Goal: Task Accomplishment & Management: Manage account settings

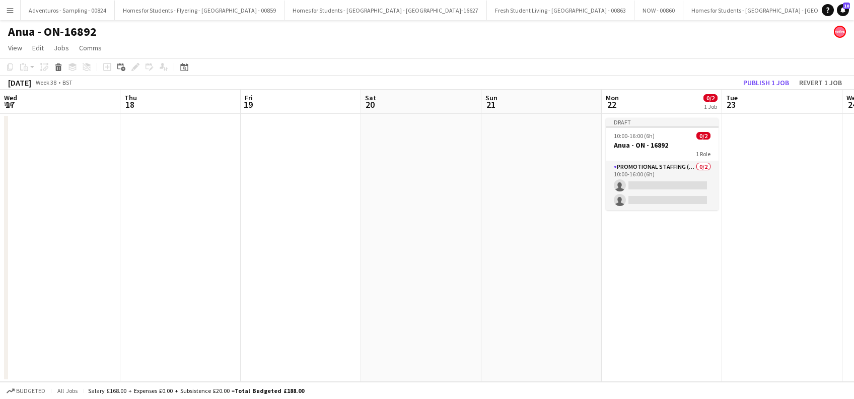
scroll to position [0, 295]
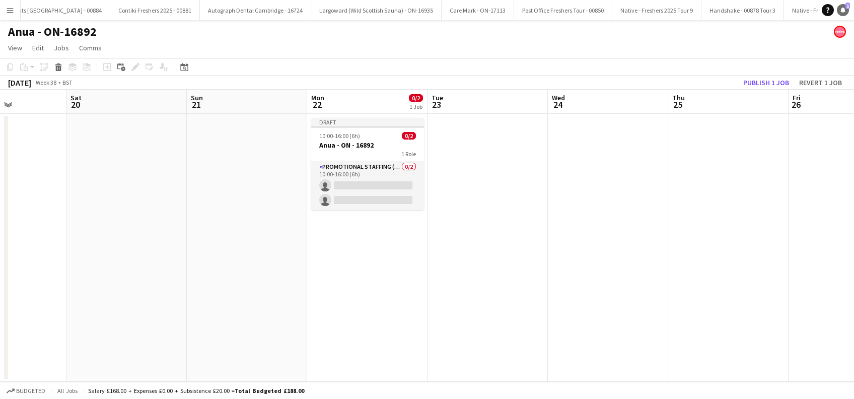
click at [840, 11] on icon "Notifications" at bounding box center [843, 10] width 6 height 6
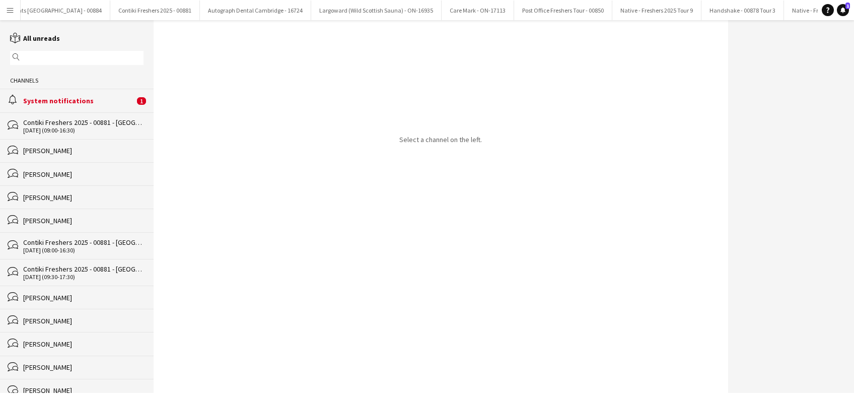
click at [72, 107] on div "alarm System notifications 1" at bounding box center [77, 100] width 154 height 23
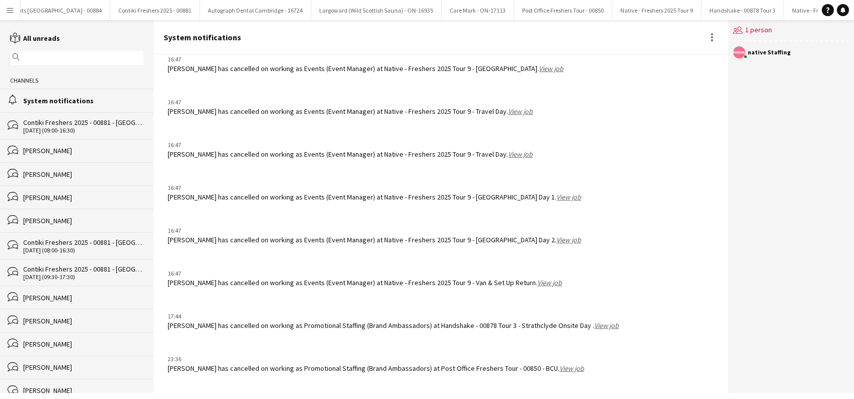
scroll to position [1146, 0]
click at [563, 368] on link "View job" at bounding box center [571, 368] width 25 height 9
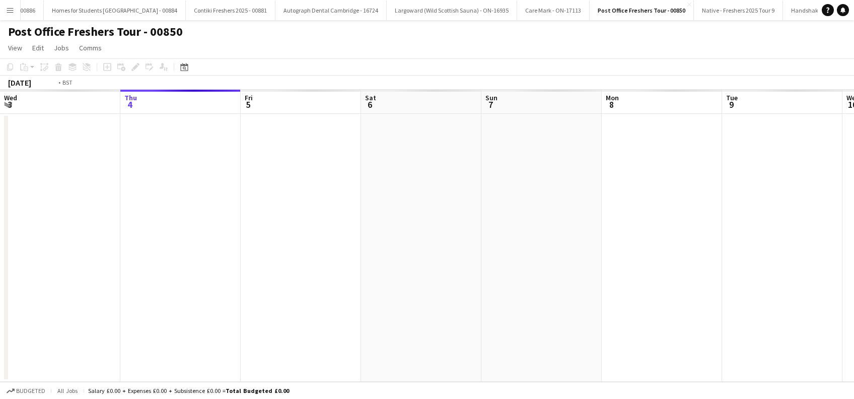
scroll to position [0, 346]
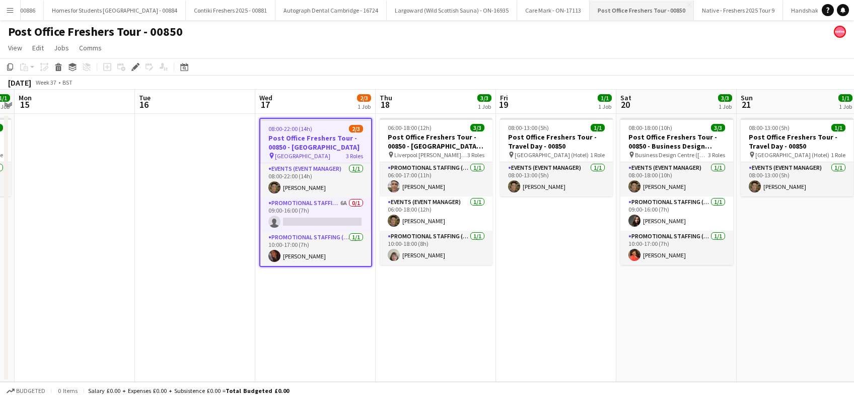
click at [590, 11] on button "Post Office Freshers Tour - 00850 Close" at bounding box center [642, 11] width 104 height 20
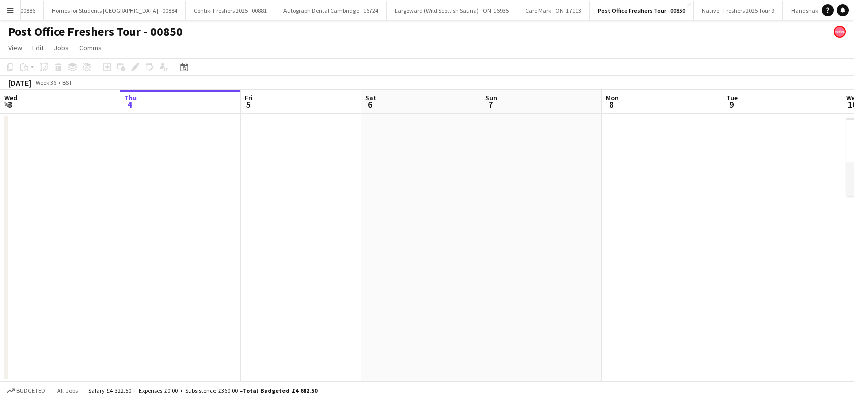
scroll to position [0, 354]
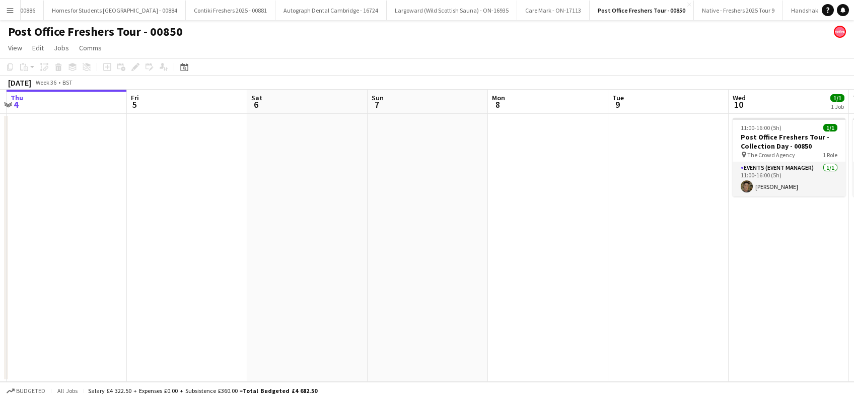
drag, startPoint x: 499, startPoint y: 243, endPoint x: 37, endPoint y: 294, distance: 465.0
click at [37, 294] on app-calendar-viewport "Mon 1 Tue 2 Wed 3 Thu 4 Fri 5 Sat 6 Sun 7 Mon 8 Tue 9 Wed 10 1/1 1 Job Thu 11 1…" at bounding box center [427, 236] width 854 height 292
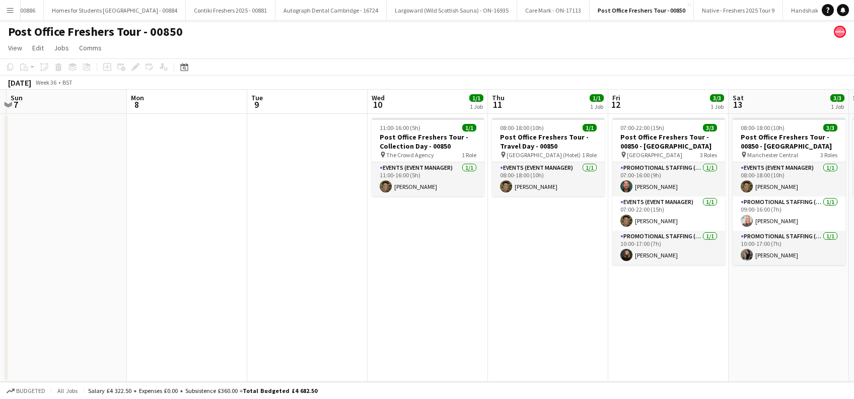
click at [6, 13] on app-icon "Menu" at bounding box center [10, 10] width 8 height 8
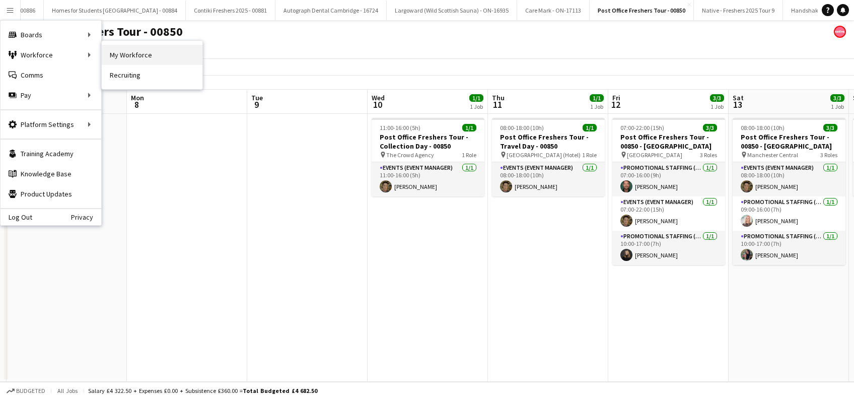
click at [125, 55] on link "My Workforce" at bounding box center [152, 55] width 101 height 20
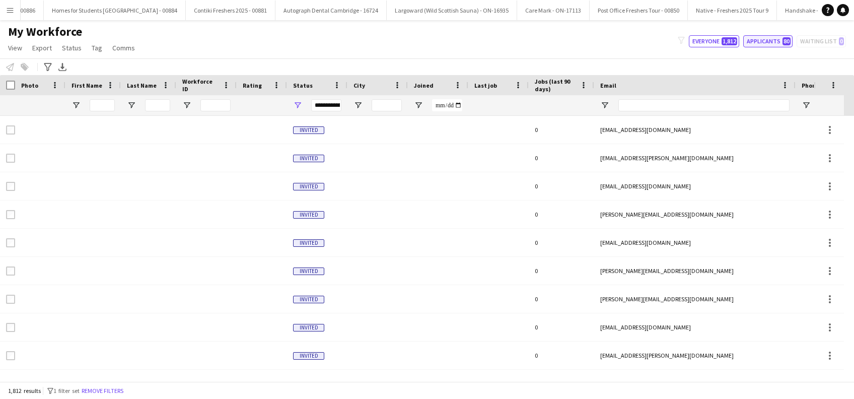
click at [762, 44] on button "Applicants 80" at bounding box center [767, 41] width 49 height 12
type input "**********"
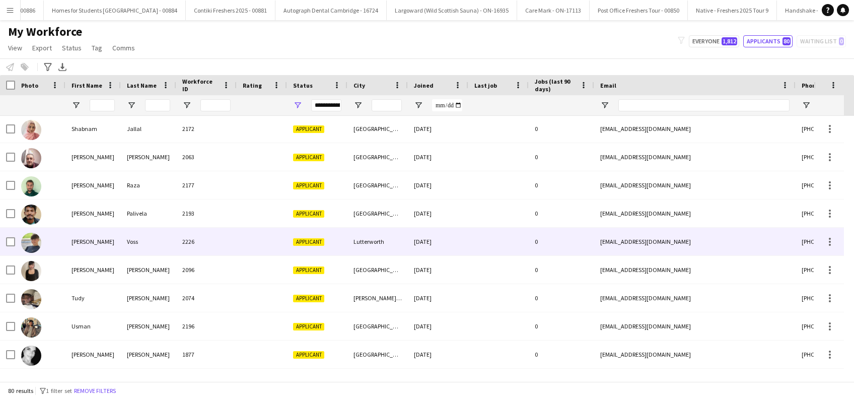
click at [92, 244] on div "Thomas" at bounding box center [92, 242] width 55 height 28
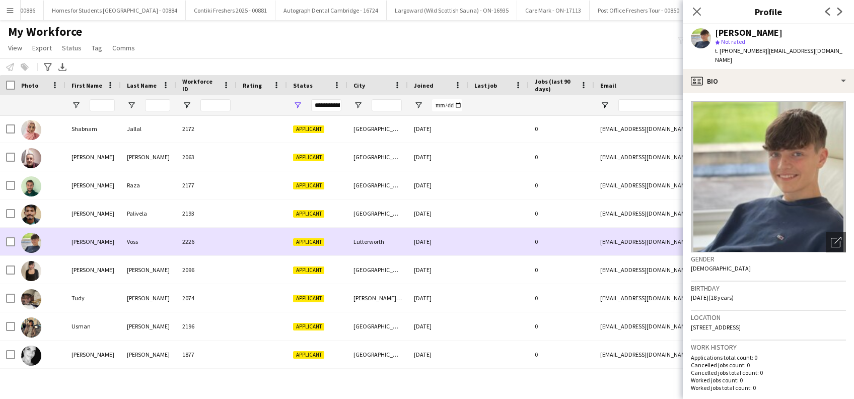
click at [439, 240] on div "03-09-2025" at bounding box center [438, 242] width 60 height 28
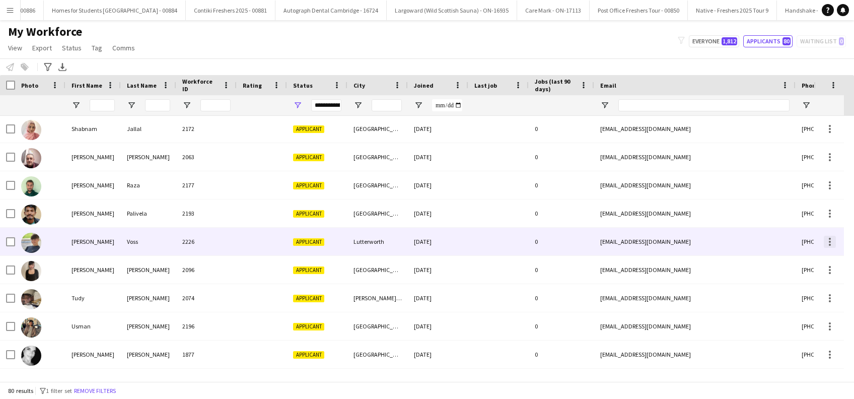
click at [832, 240] on div at bounding box center [830, 242] width 12 height 12
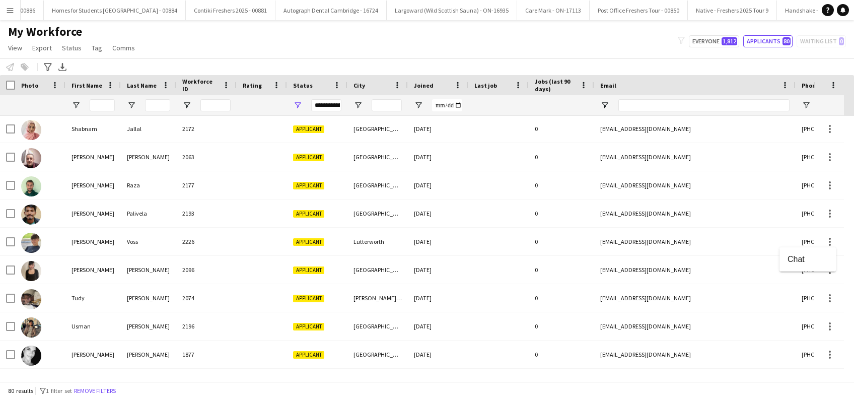
click at [81, 241] on div at bounding box center [427, 199] width 854 height 399
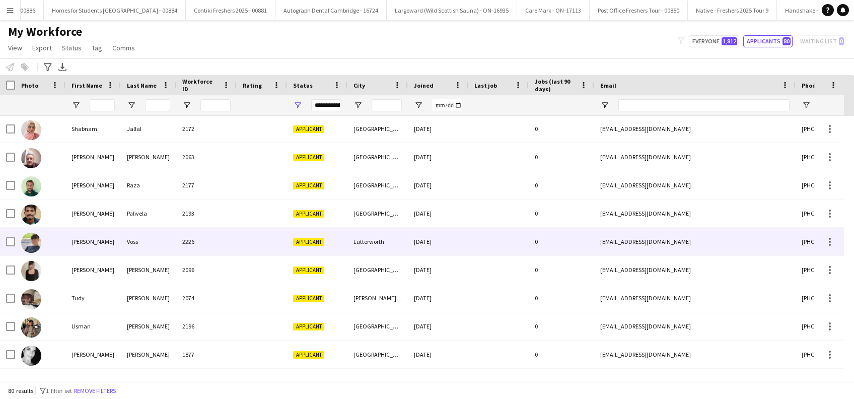
click at [82, 241] on div "Thomas" at bounding box center [92, 242] width 55 height 28
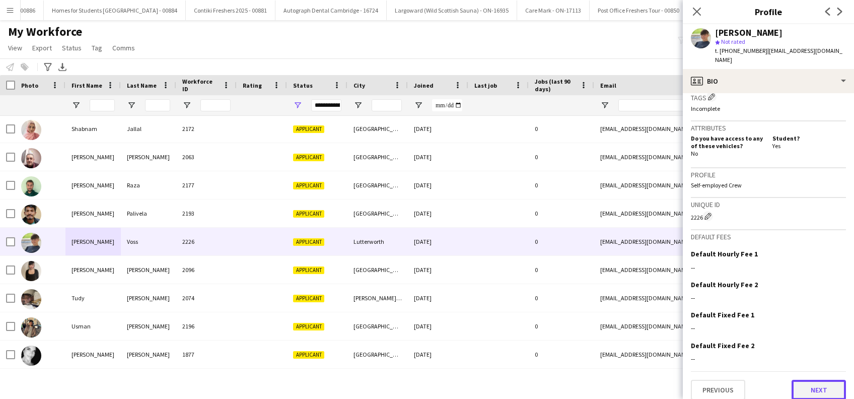
click at [803, 380] on button "Next" at bounding box center [819, 390] width 54 height 20
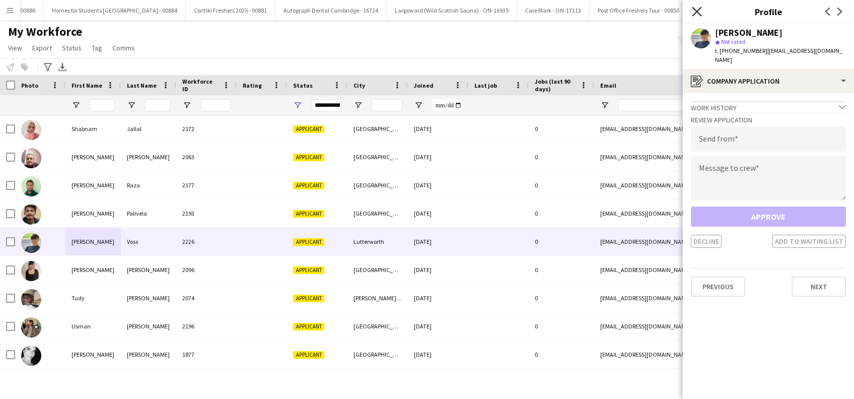
click at [696, 12] on icon at bounding box center [697, 12] width 10 height 10
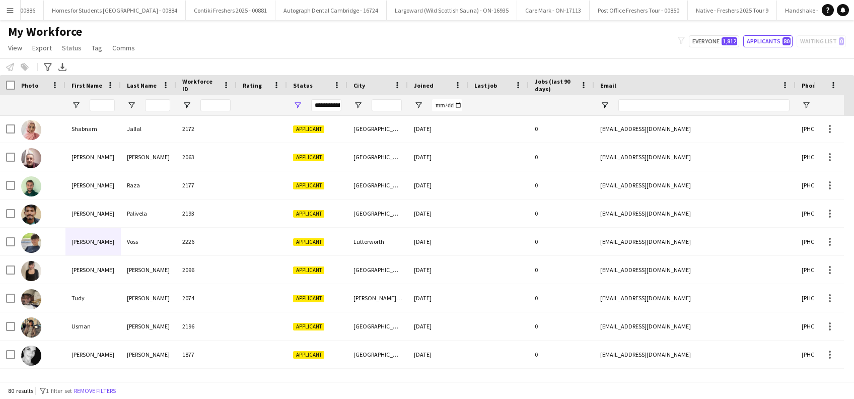
click at [11, 8] on app-icon "Menu" at bounding box center [10, 10] width 8 height 8
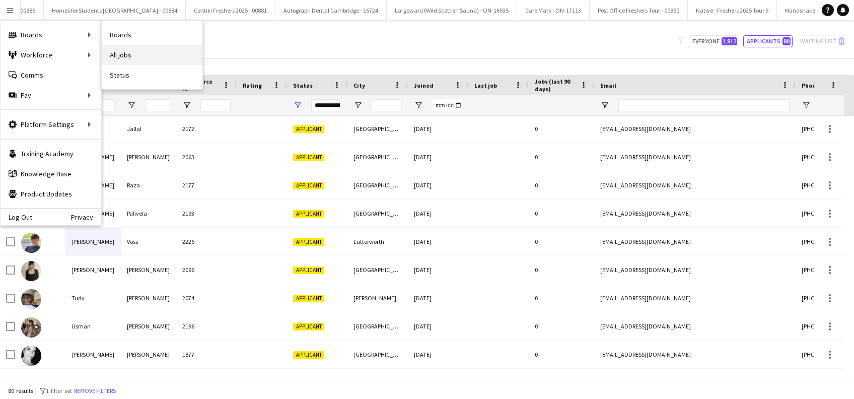
click at [132, 53] on link "All jobs" at bounding box center [152, 55] width 101 height 20
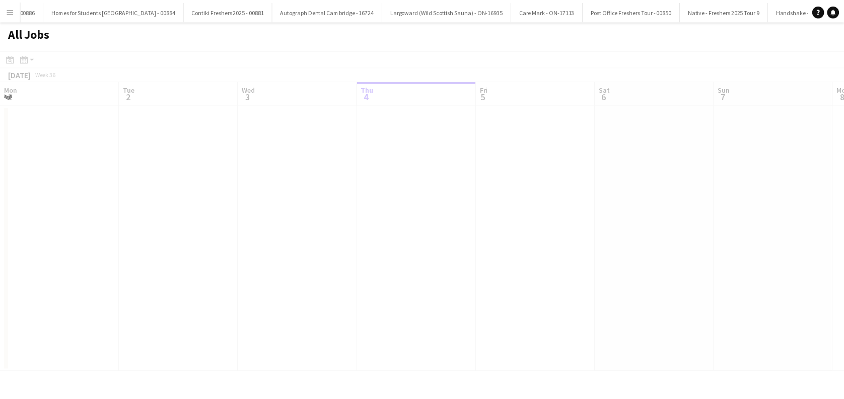
scroll to position [0, 241]
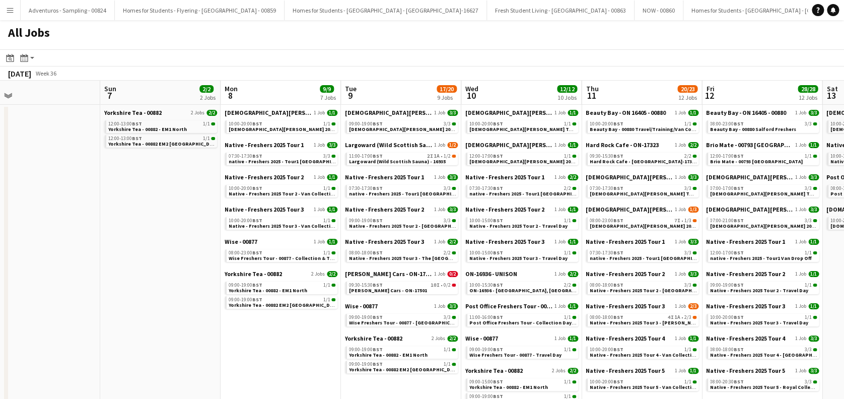
scroll to position [0, 393]
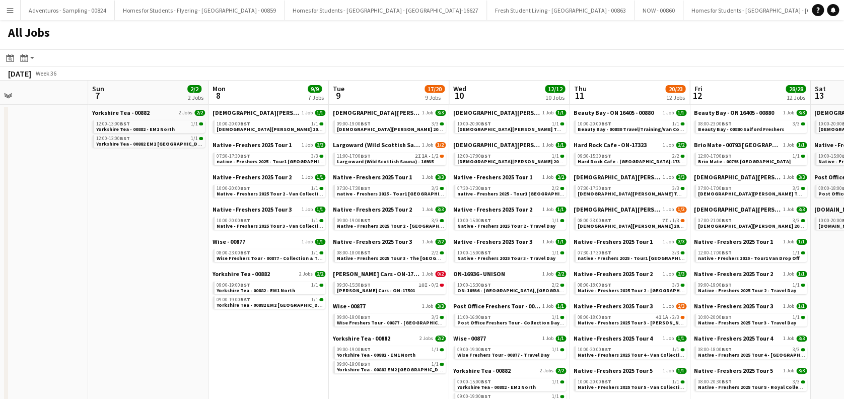
drag, startPoint x: 526, startPoint y: 265, endPoint x: 133, endPoint y: 280, distance: 393.5
click at [282, 130] on span "Lady Garden 2025 Tour 2 - 00848 - Travel Day" at bounding box center [301, 129] width 169 height 7
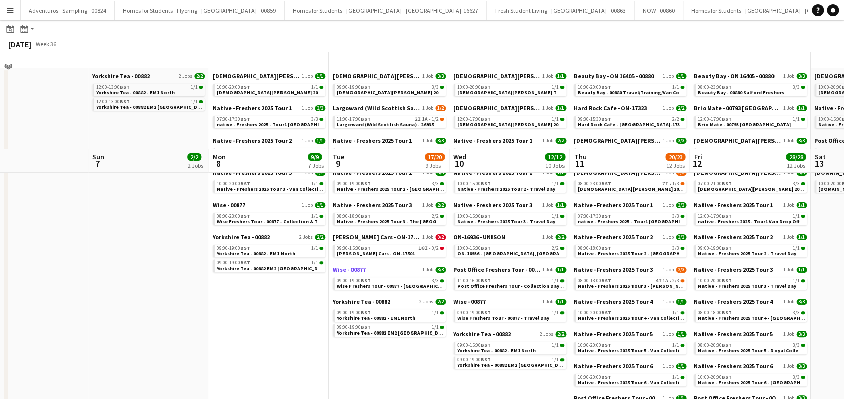
scroll to position [0, 0]
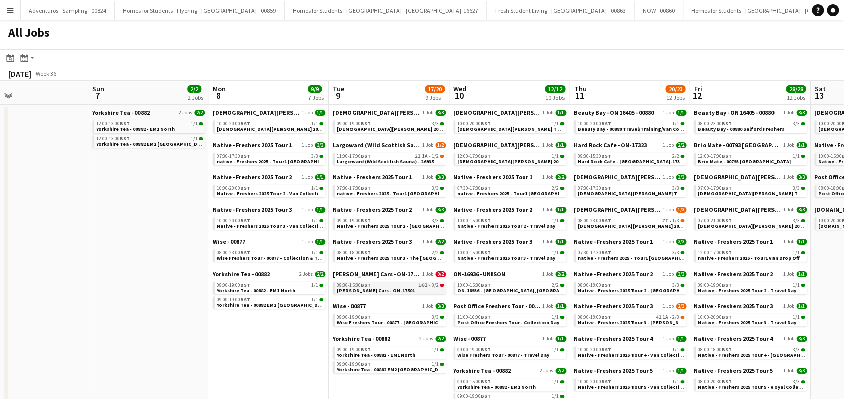
click at [392, 286] on div "09:30-15:30 BST 10I • 0/2" at bounding box center [390, 284] width 107 height 5
click at [387, 160] on span "Largoward (Wild Scottish Sauna) - 16935" at bounding box center [385, 161] width 97 height 7
click at [400, 291] on link "09:30-15:30 BST 10I • 0/2 Wellman Cars - ON-17501" at bounding box center [390, 287] width 107 height 12
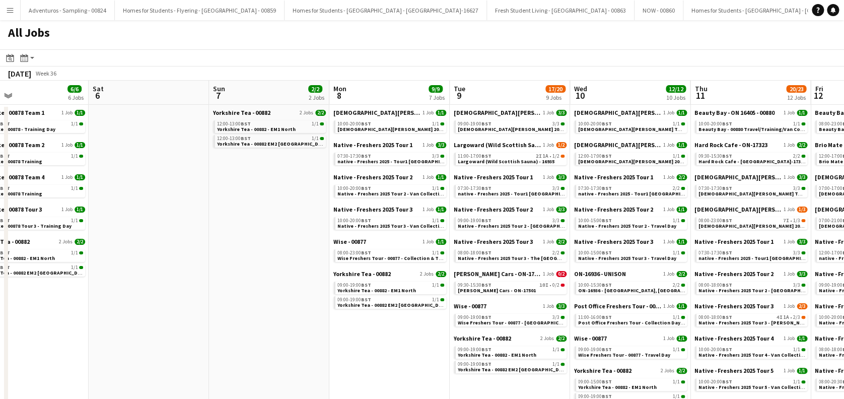
click at [386, 274] on app-all-jobs "All Jobs Date picker SEP 2025 SEP 2025 Monday M Tuesday T Wednesday W Thursday …" at bounding box center [422, 380] width 844 height 720
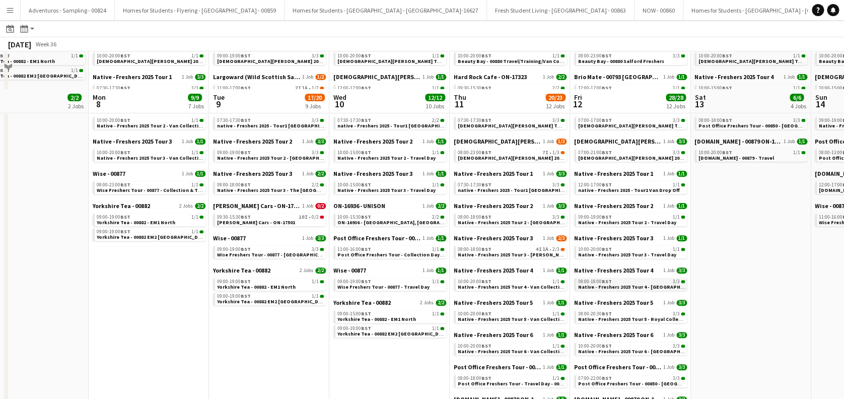
scroll to position [134, 0]
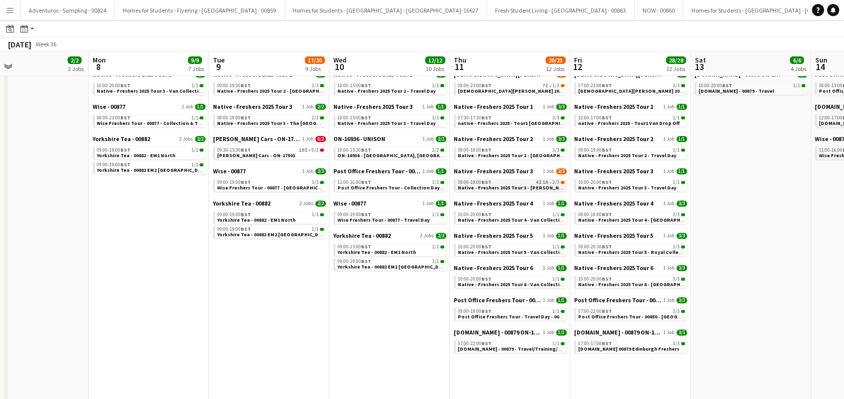
click at [511, 184] on span "Native - Freshers 2025 Tour 3 - Robert Gordon University" at bounding box center [527, 187] width 138 height 7
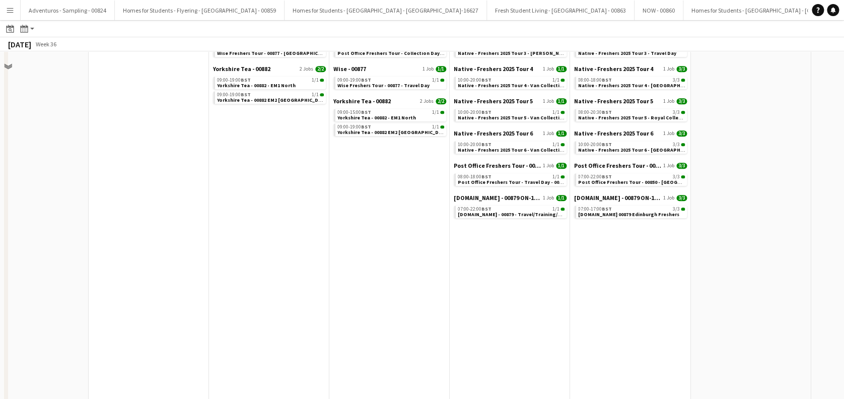
scroll to position [0, 0]
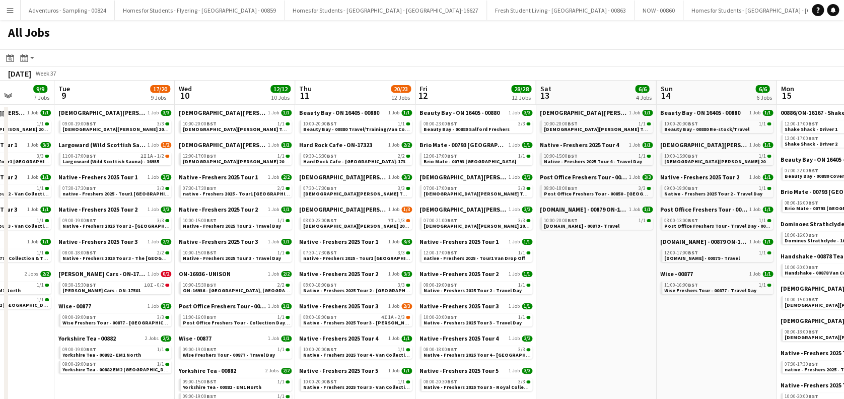
drag, startPoint x: 739, startPoint y: 271, endPoint x: 575, endPoint y: 284, distance: 164.2
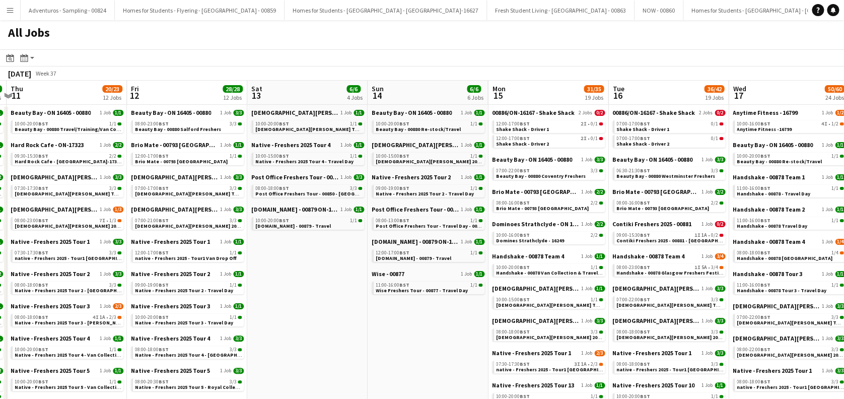
drag, startPoint x: 524, startPoint y: 273, endPoint x: 370, endPoint y: 225, distance: 162.0
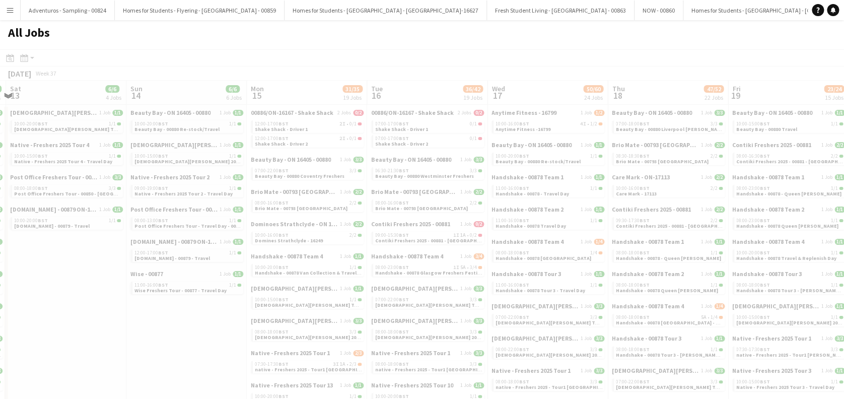
scroll to position [0, 342]
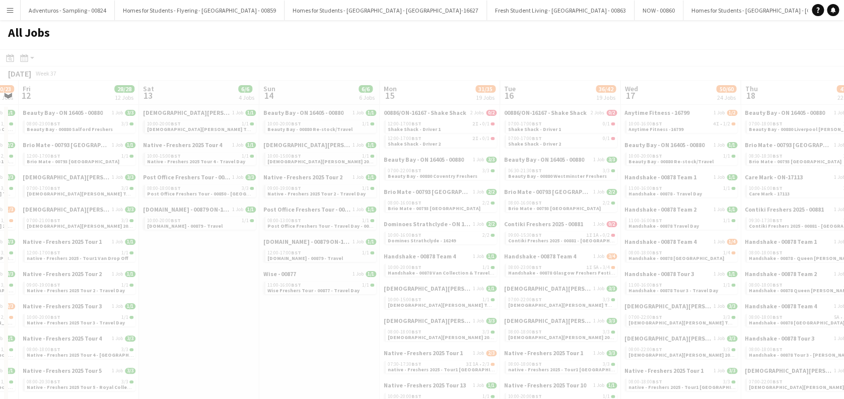
drag, startPoint x: 427, startPoint y: 314, endPoint x: 313, endPoint y: 315, distance: 114.3
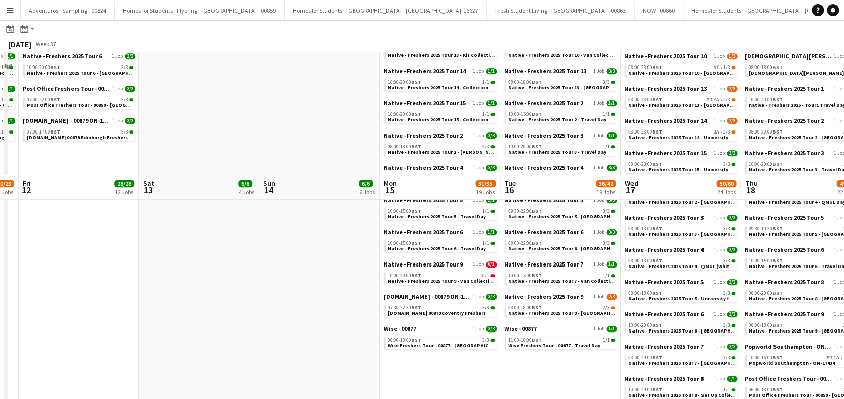
scroll to position [470, 0]
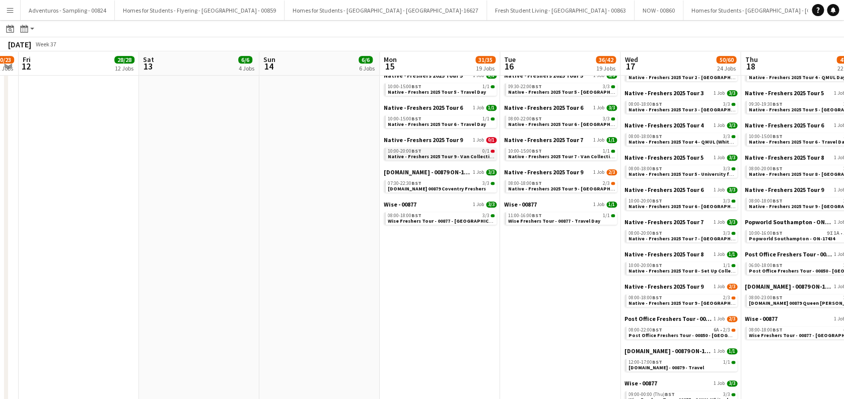
click at [467, 152] on div "10:00-20:00 BST 0/1" at bounding box center [441, 151] width 107 height 5
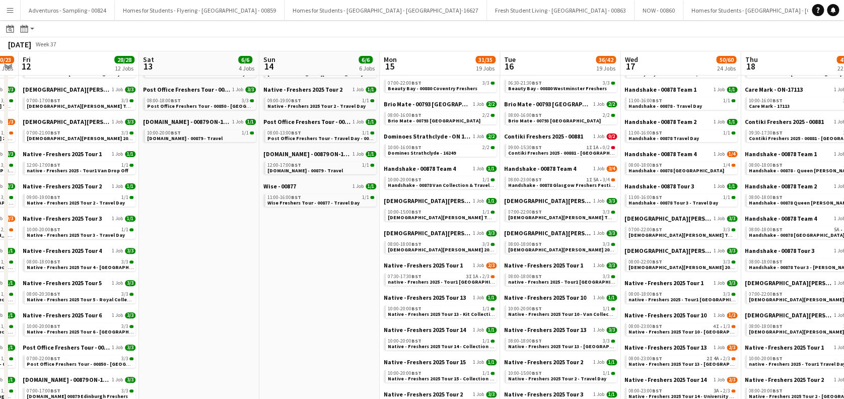
scroll to position [0, 0]
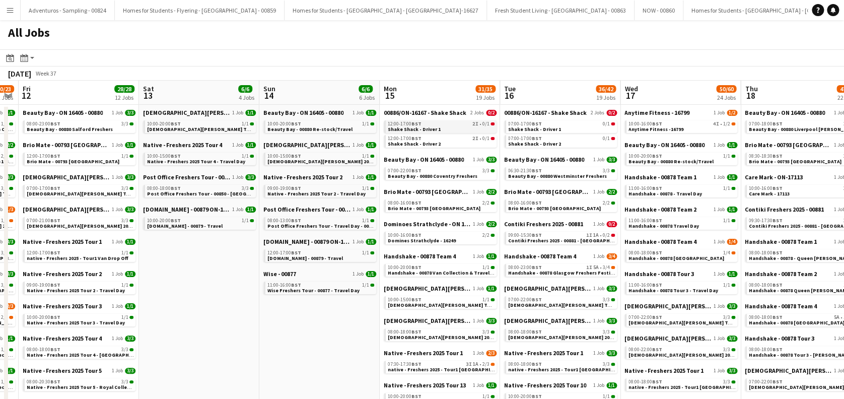
click at [440, 127] on link "12:00-17:00 BST 2I • 0/1 Shake Shack - Driver 1" at bounding box center [441, 126] width 107 height 12
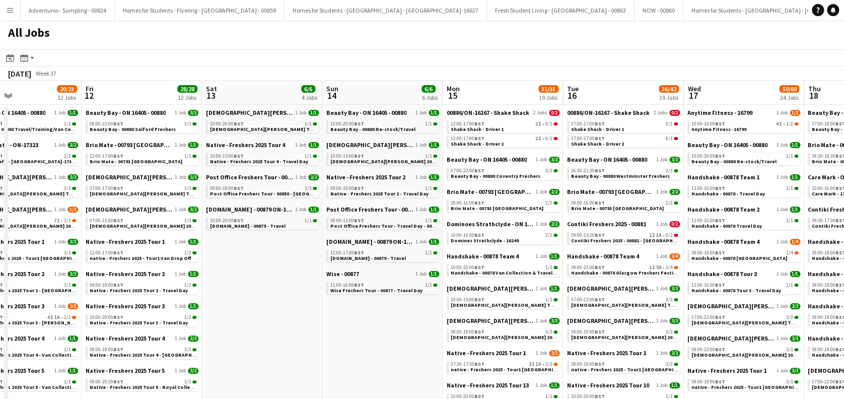
drag, startPoint x: 230, startPoint y: 279, endPoint x: 457, endPoint y: 269, distance: 227.3
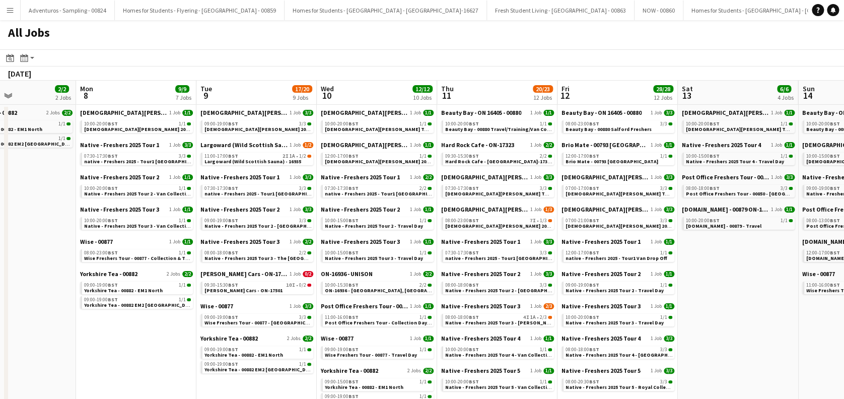
drag, startPoint x: 243, startPoint y: 266, endPoint x: 573, endPoint y: 274, distance: 330.4
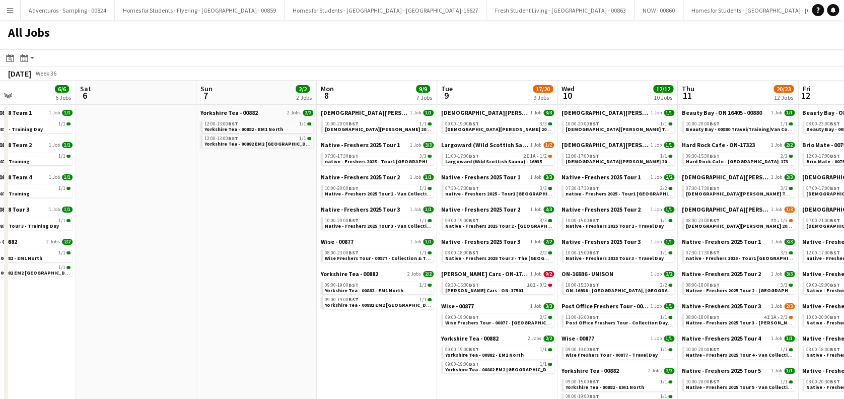
scroll to position [0, 271]
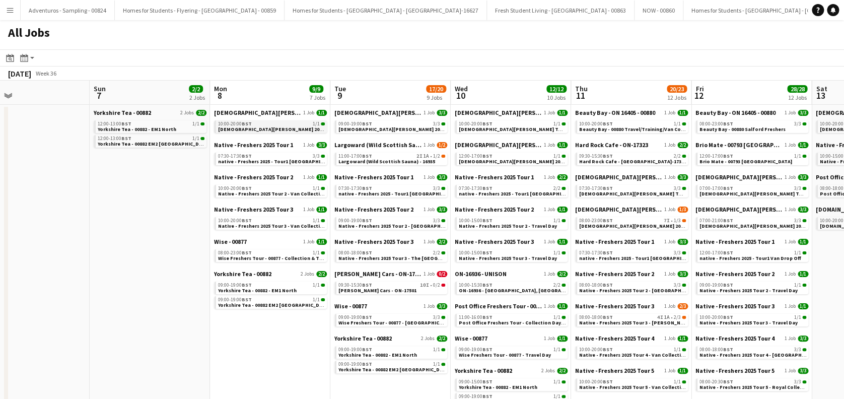
click at [269, 129] on span "Lady Garden 2025 Tour 2 - 00848 - Travel Day" at bounding box center [302, 129] width 169 height 7
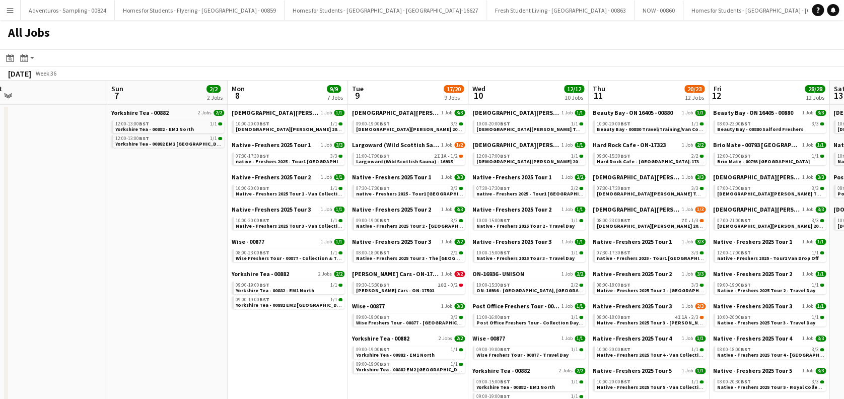
scroll to position [0, 215]
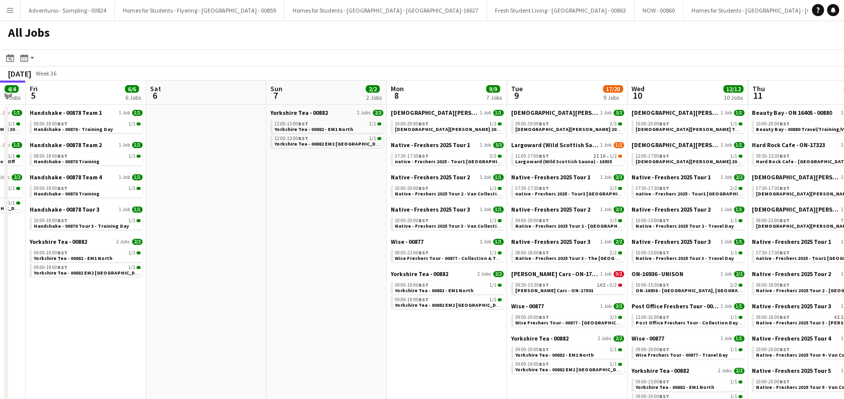
drag, startPoint x: 151, startPoint y: 240, endPoint x: 318, endPoint y: 242, distance: 166.7
click at [462, 126] on span "Lady Garden 2025 Tour 2 - 00848 - Travel Day" at bounding box center [479, 129] width 169 height 7
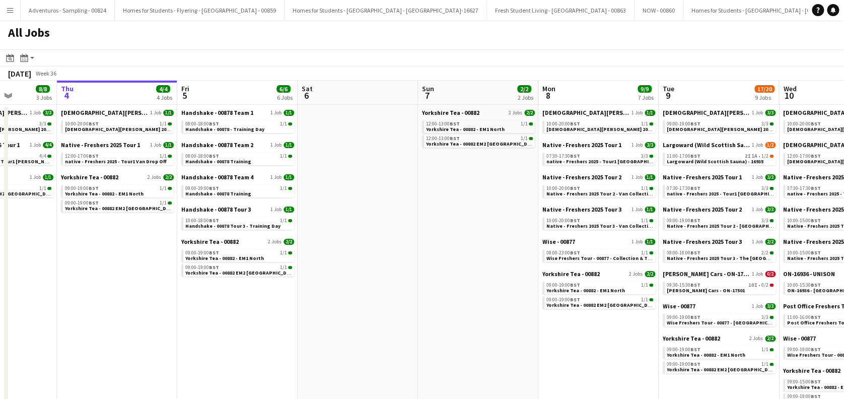
scroll to position [0, 286]
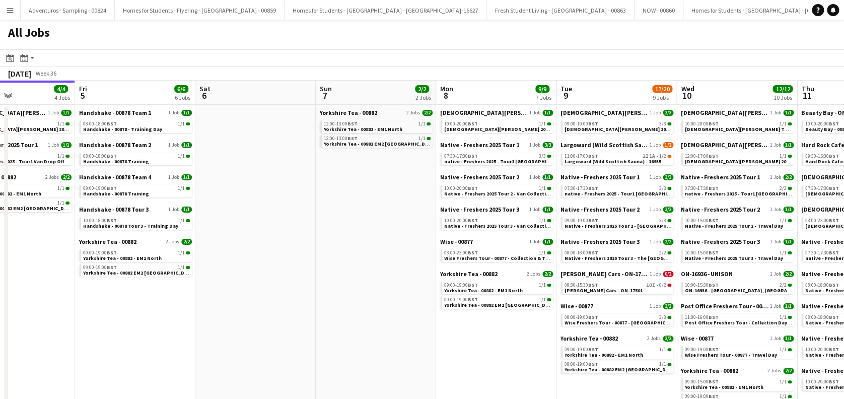
drag, startPoint x: 401, startPoint y: 275, endPoint x: 419, endPoint y: 276, distance: 18.6
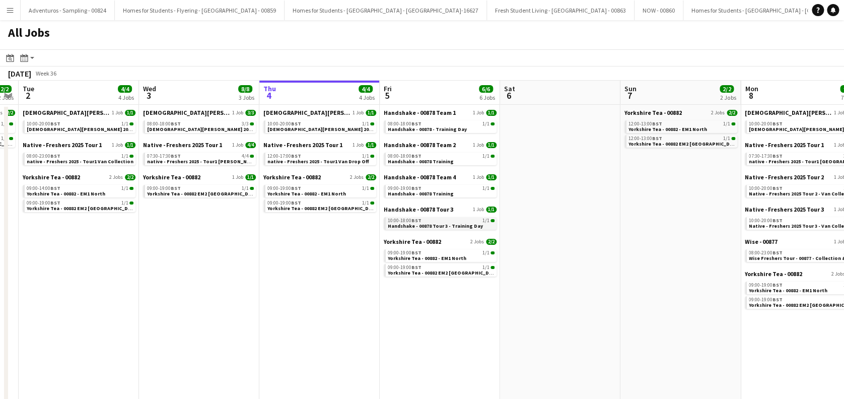
drag, startPoint x: 133, startPoint y: 319, endPoint x: 432, endPoint y: 226, distance: 312.6
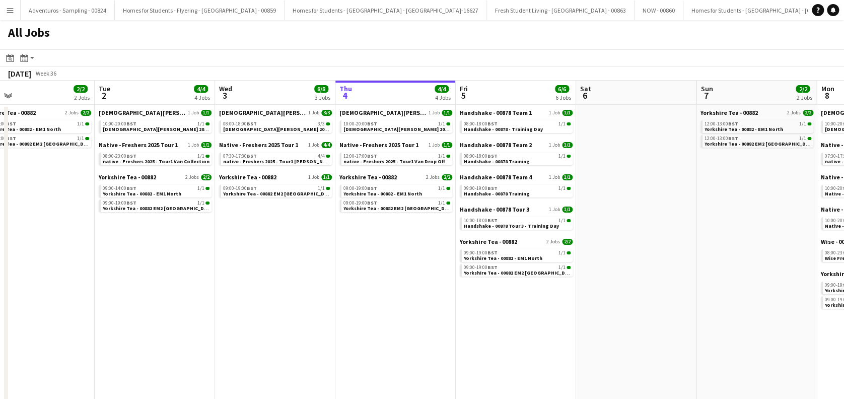
scroll to position [0, 358]
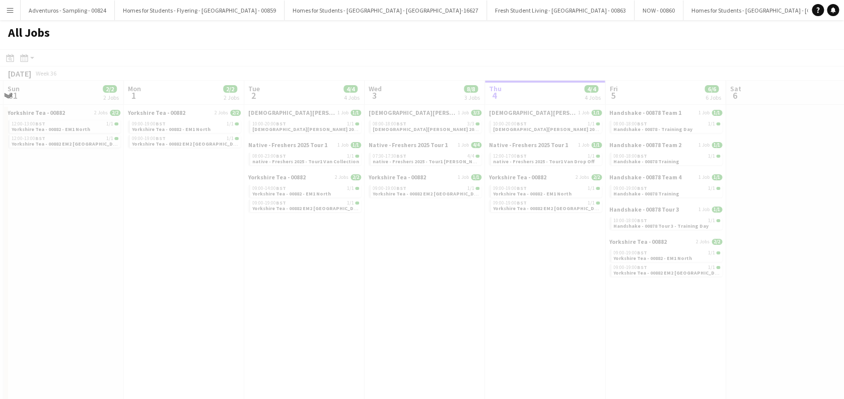
drag, startPoint x: 196, startPoint y: 308, endPoint x: 422, endPoint y: 308, distance: 225.6
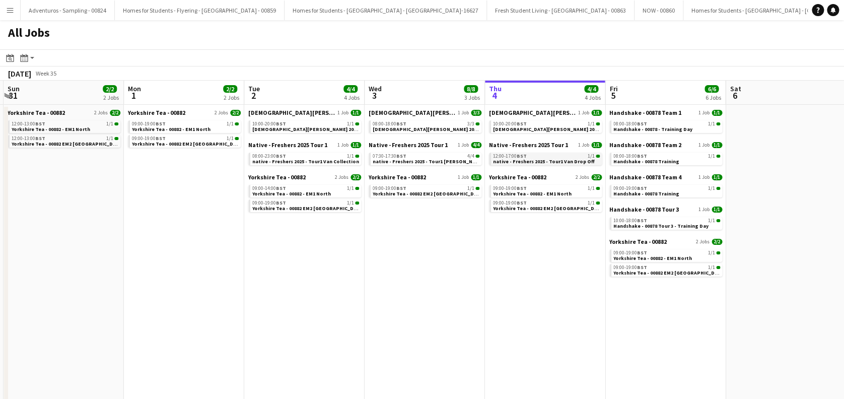
click at [549, 159] on span "native - Freshers 2025 - Tour1 Van Drop Off" at bounding box center [544, 161] width 102 height 7
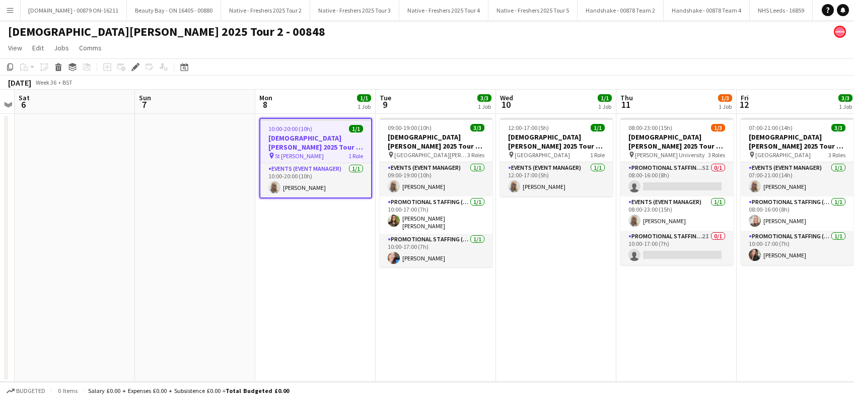
scroll to position [0, 2697]
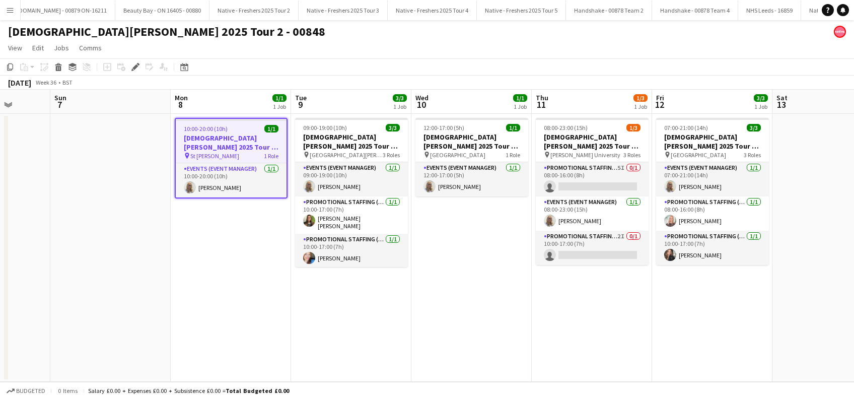
drag, startPoint x: 552, startPoint y: 278, endPoint x: 466, endPoint y: 298, distance: 88.4
click at [466, 299] on app-calendar-viewport "Wed 3 3/3 1 Job Thu 4 1/1 1 Job Fri 5 Sat 6 Sun 7 Mon 8 1/1 1 Job Tue 9 3/3 1 J…" at bounding box center [427, 236] width 854 height 292
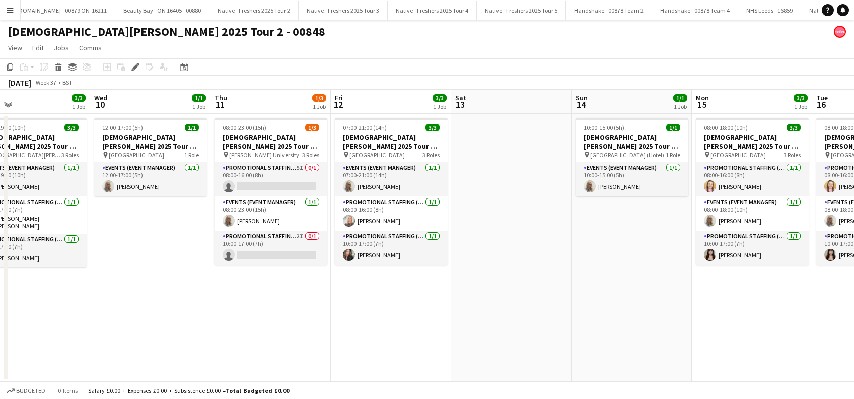
drag, startPoint x: 590, startPoint y: 326, endPoint x: 387, endPoint y: 326, distance: 203.4
click at [387, 326] on app-calendar-viewport "Sun 7 Mon 8 1/1 1 Job Tue 9 3/3 1 Job Wed 10 1/1 1 Job Thu 11 1/3 1 Job Fri 12 …" at bounding box center [427, 236] width 854 height 292
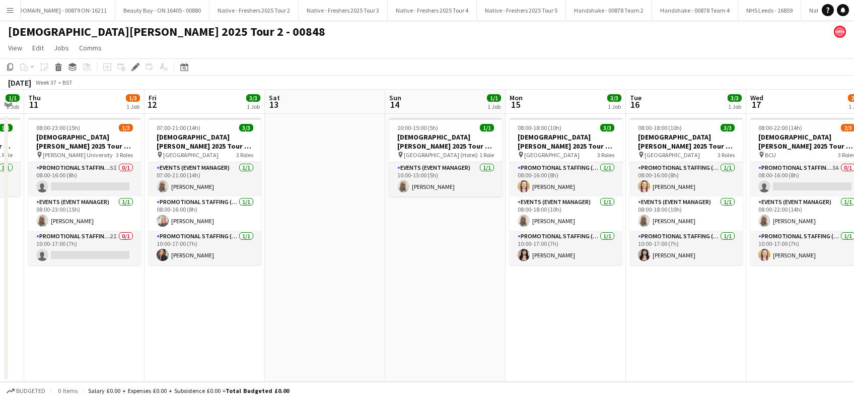
drag, startPoint x: 653, startPoint y: 332, endPoint x: 472, endPoint y: 341, distance: 180.5
click at [472, 341] on app-calendar-viewport "Sun 7 Mon 8 1/1 1 Job Tue 9 3/3 1 Job Wed 10 1/1 1 Job Thu 11 1/3 1 Job Fri 12 …" at bounding box center [427, 236] width 854 height 292
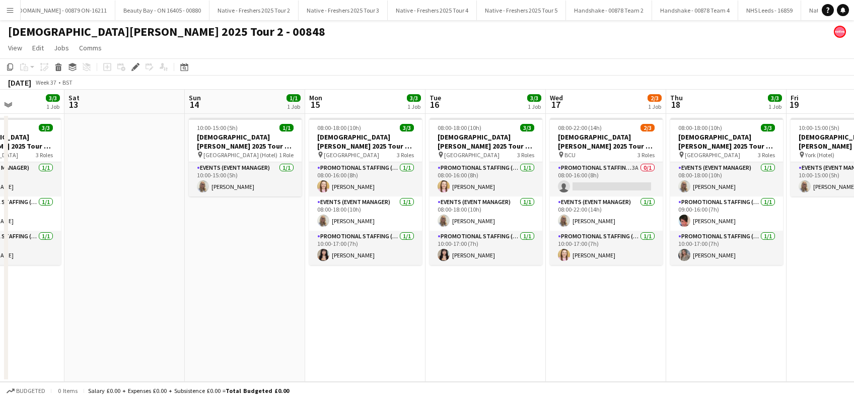
drag, startPoint x: 531, startPoint y: 335, endPoint x: 477, endPoint y: 337, distance: 54.4
click at [461, 340] on app-calendar-viewport "Tue 9 3/3 1 Job Wed 10 1/1 1 Job Thu 11 1/3 1 Job Fri 12 3/3 1 Job Sat 13 Sun 1…" at bounding box center [427, 236] width 854 height 292
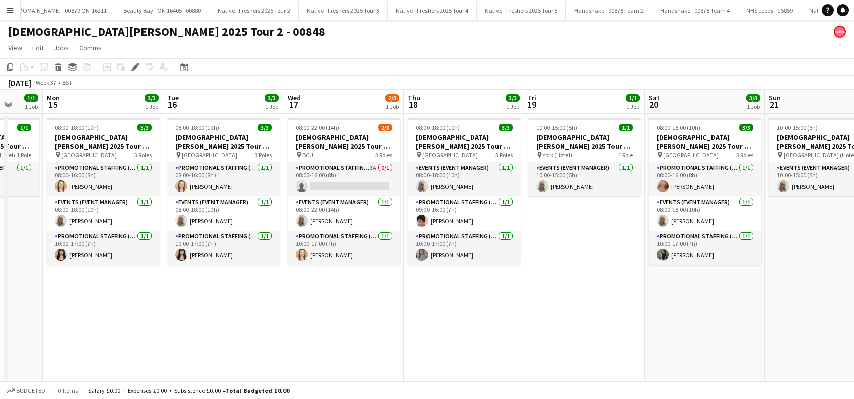
scroll to position [0, 442]
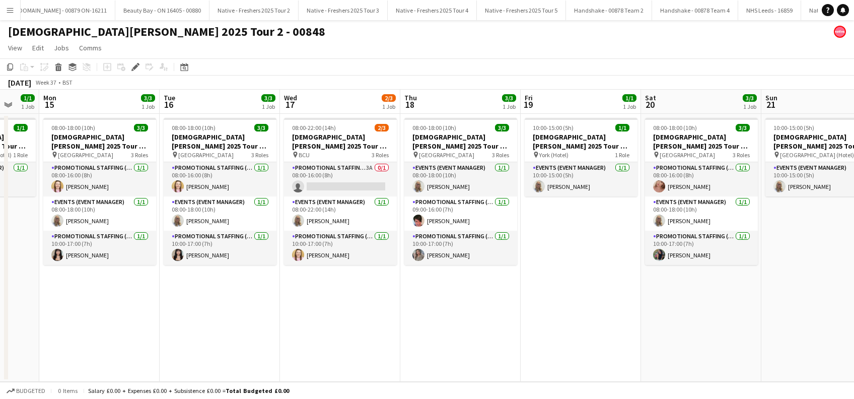
drag, startPoint x: 777, startPoint y: 322, endPoint x: 513, endPoint y: 327, distance: 264.4
click at [512, 329] on app-calendar-viewport "Thu 11 1/3 1 Job Fri 12 3/3 1 Job Sat 13 Sun 14 1/1 1 Job Mon 15 3/3 1 Job Tue …" at bounding box center [427, 236] width 854 height 292
click at [353, 189] on app-card-role "Promotional Staffing (Brand Ambassadors) 3A 0/1 08:00-16:00 (8h) single-neutral…" at bounding box center [340, 179] width 113 height 34
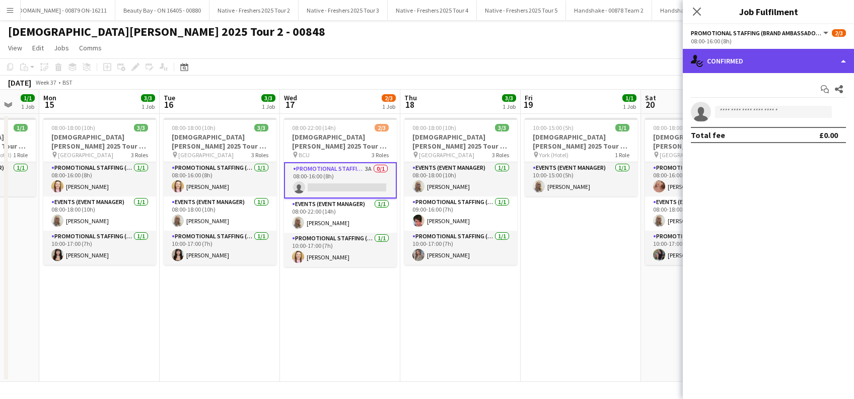
click at [768, 63] on div "single-neutral-actions-check-2 Confirmed" at bounding box center [768, 61] width 171 height 24
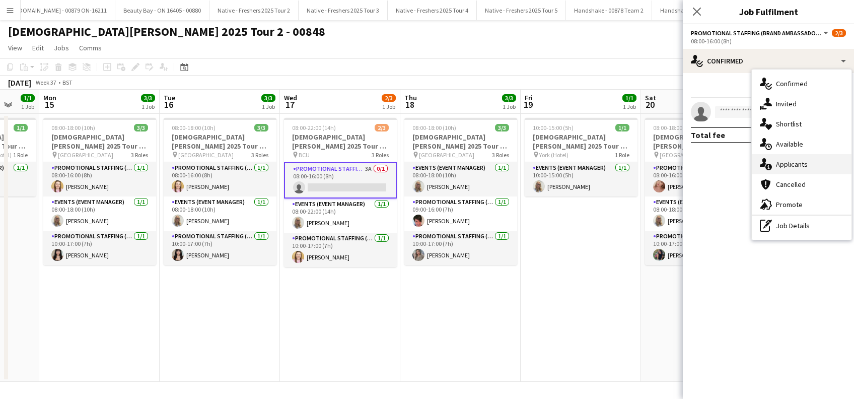
click at [789, 161] on span "Applicants" at bounding box center [792, 164] width 32 height 9
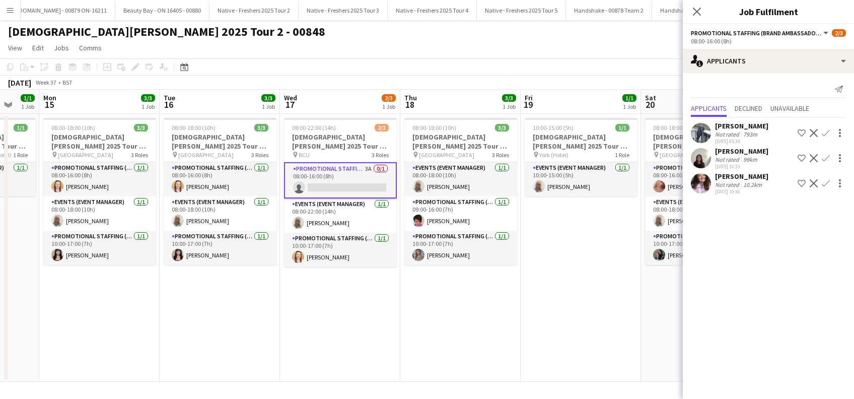
click at [729, 177] on div "Bianca Gliga" at bounding box center [741, 176] width 53 height 9
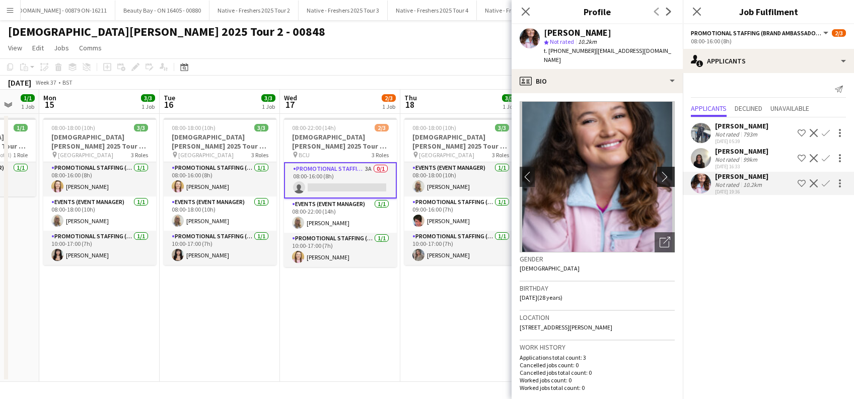
click at [661, 171] on app-icon "chevron-right" at bounding box center [668, 176] width 16 height 11
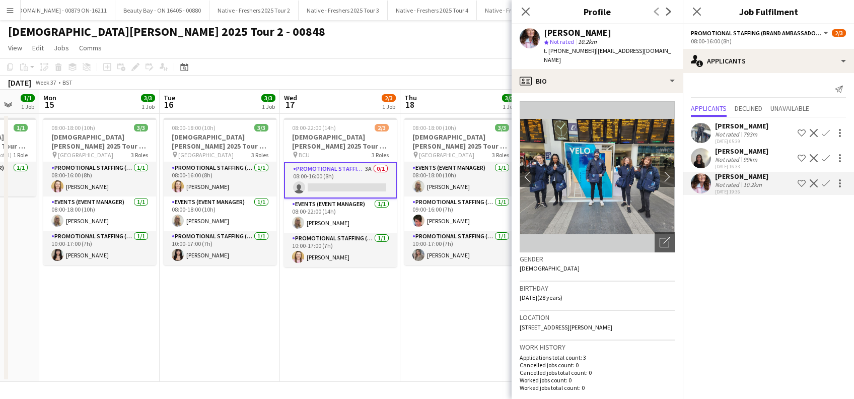
click at [824, 181] on app-icon "Confirm" at bounding box center [826, 183] width 8 height 8
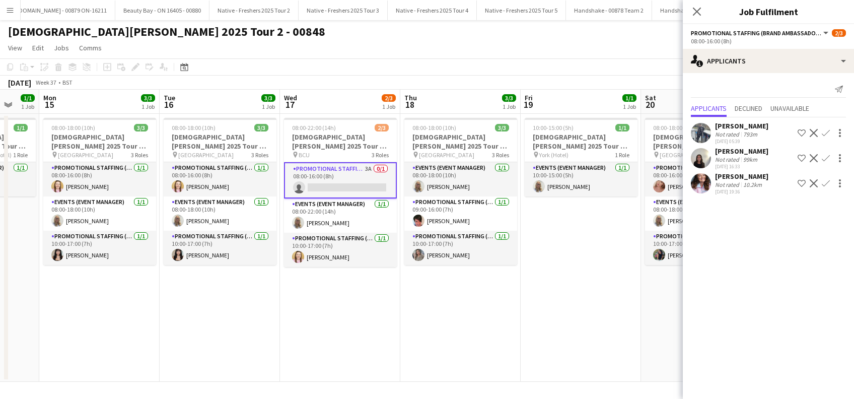
click at [827, 182] on app-icon "Confirm" at bounding box center [826, 183] width 8 height 8
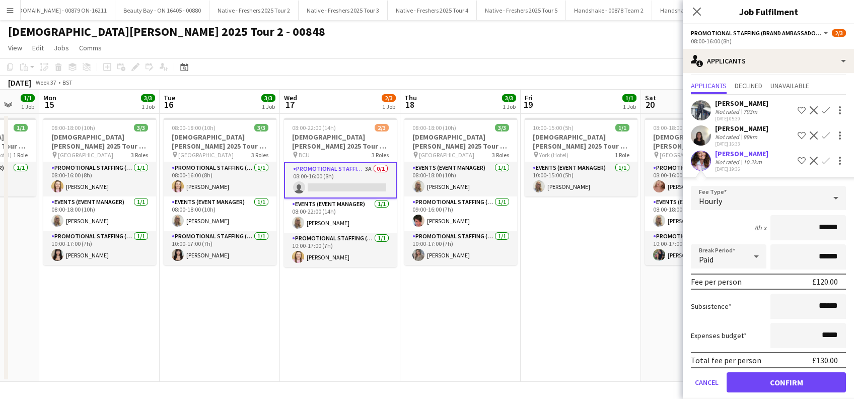
scroll to position [33, 0]
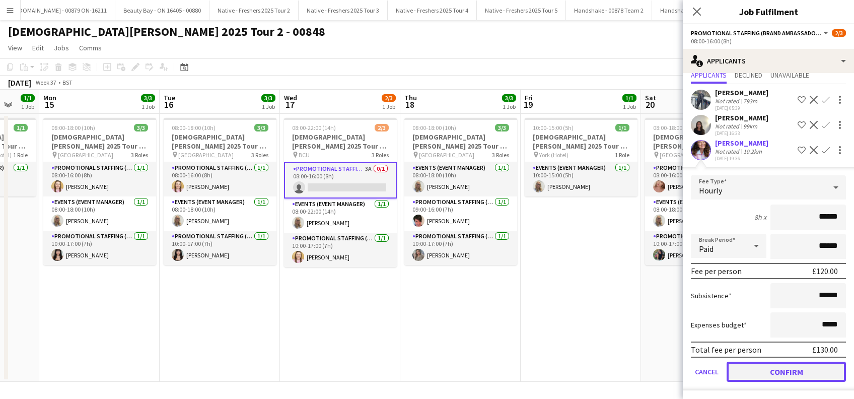
click at [770, 369] on button "Confirm" at bounding box center [786, 372] width 119 height 20
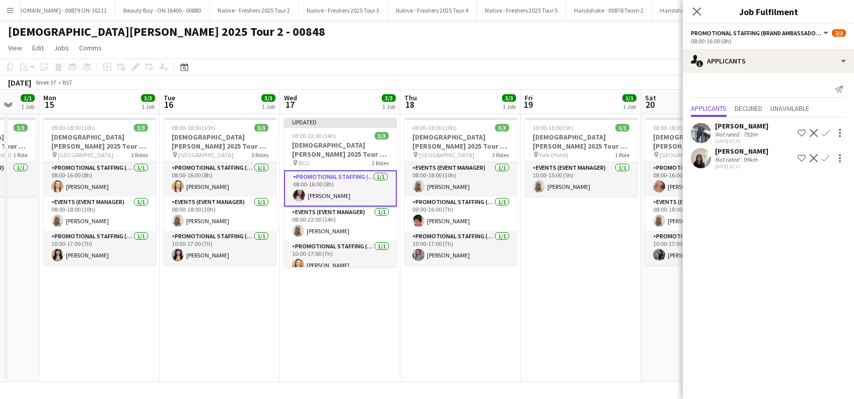
click at [604, 299] on app-date-cell "10:00-15:00 (5h) 1/1 Lady Garden 2025 Tour 2 - 00848 - Travel Day pin York (Hot…" at bounding box center [581, 248] width 120 height 268
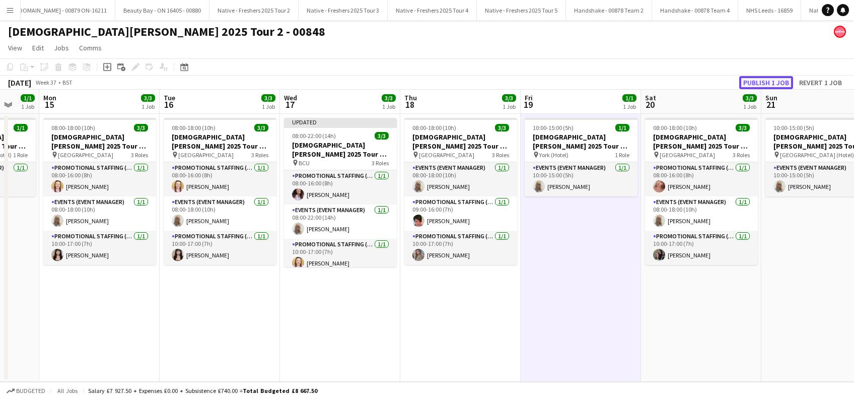
click at [762, 78] on button "Publish 1 job" at bounding box center [766, 82] width 54 height 13
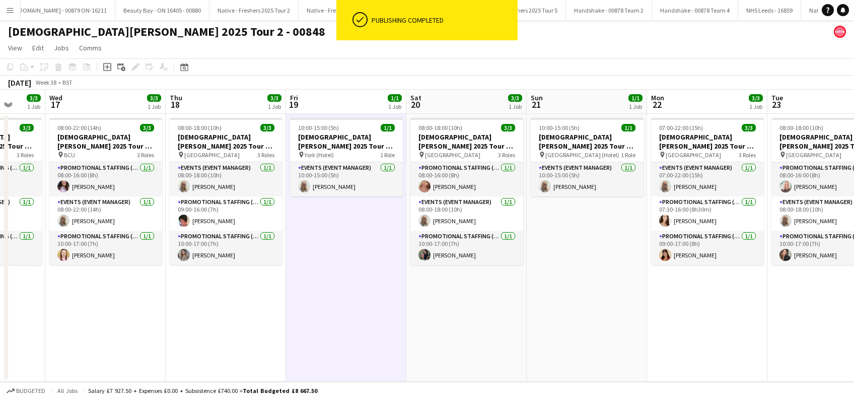
drag, startPoint x: 568, startPoint y: 321, endPoint x: 460, endPoint y: 321, distance: 107.8
click at [460, 321] on app-calendar-viewport "Sat 13 Sun 14 1/1 1 Job Mon 15 3/3 1 Job Tue 16 3/3 1 Job Wed 17 3/3 1 Job Thu …" at bounding box center [427, 236] width 854 height 292
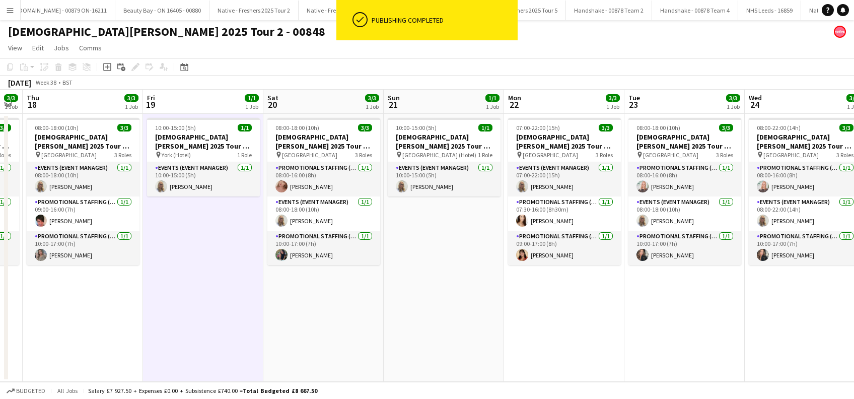
drag, startPoint x: 640, startPoint y: 312, endPoint x: 531, endPoint y: 318, distance: 109.4
click at [531, 318] on app-calendar-viewport "Mon 15 3/3 1 Job Tue 16 3/3 1 Job Wed 17 3/3 1 Job Thu 18 3/3 1 Job Fri 19 1/1 …" at bounding box center [427, 236] width 854 height 292
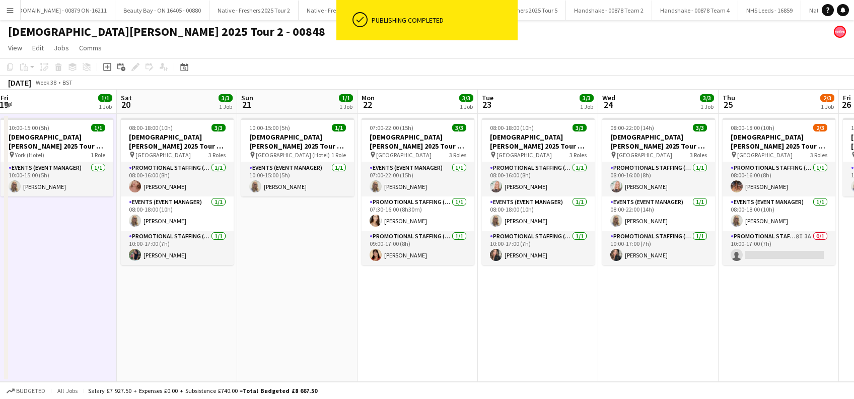
drag, startPoint x: 492, startPoint y: 310, endPoint x: 627, endPoint y: 311, distance: 134.4
click at [484, 310] on app-calendar-viewport "Mon 15 3/3 1 Job Tue 16 3/3 1 Job Wed 17 3/3 1 Job Thu 18 3/3 1 Job Fri 19 1/1 …" at bounding box center [427, 236] width 854 height 292
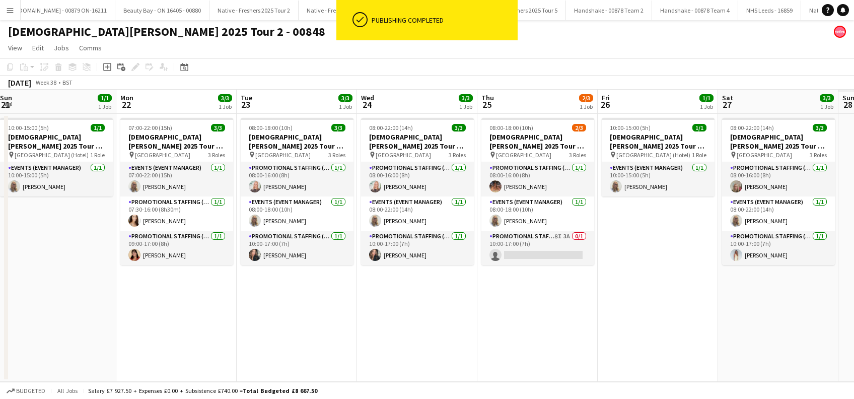
drag, startPoint x: 495, startPoint y: 318, endPoint x: 611, endPoint y: 321, distance: 116.3
click at [490, 320] on app-calendar-viewport "Wed 17 3/3 1 Job Thu 18 3/3 1 Job Fri 19 1/1 1 Job Sat 20 3/3 1 Job Sun 21 1/1 …" at bounding box center [427, 236] width 854 height 292
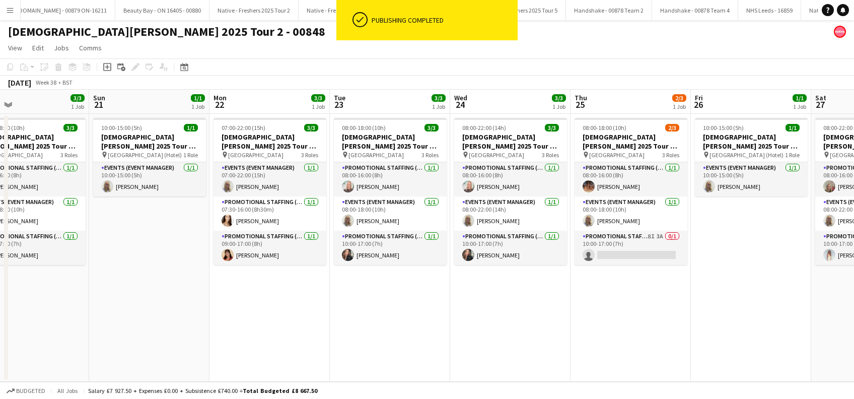
drag, startPoint x: 625, startPoint y: 339, endPoint x: 620, endPoint y: 336, distance: 5.7
click at [624, 340] on app-calendar-viewport "Wed 17 3/3 1 Job Thu 18 3/3 1 Job Fri 19 1/1 1 Job Sat 20 3/3 1 Job Sun 21 1/1 …" at bounding box center [427, 236] width 854 height 292
click at [639, 249] on app-card-role "Promotional Staffing (Brand Ambassadors) 8I 3A 0/1 10:00-17:00 (7h) single-neut…" at bounding box center [630, 248] width 113 height 34
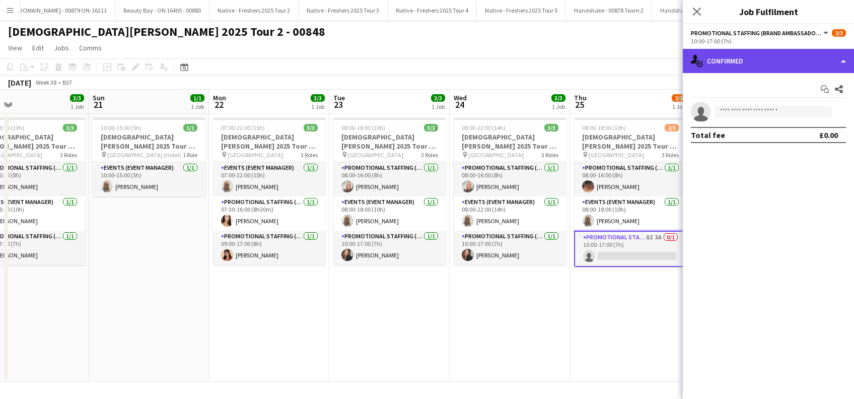
click at [771, 61] on div "single-neutral-actions-check-2 Confirmed" at bounding box center [768, 61] width 171 height 24
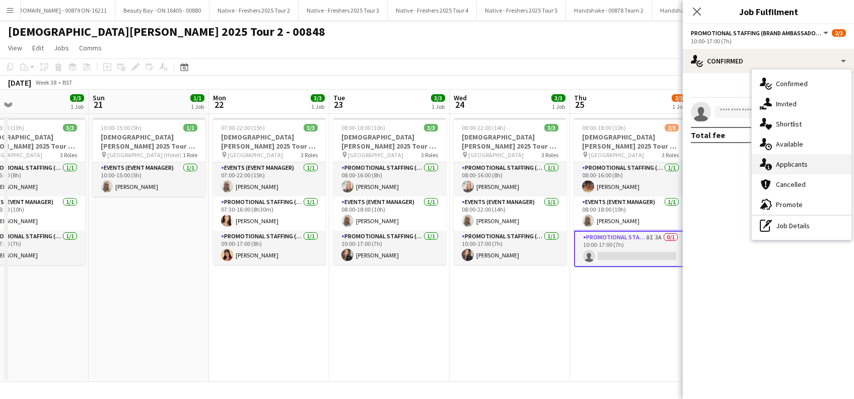
click at [790, 160] on span "Applicants" at bounding box center [792, 164] width 32 height 9
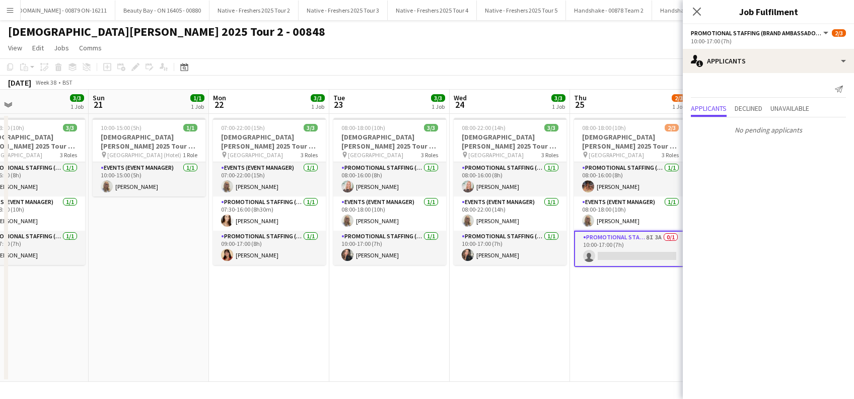
click at [697, 12] on icon at bounding box center [697, 12] width 8 height 8
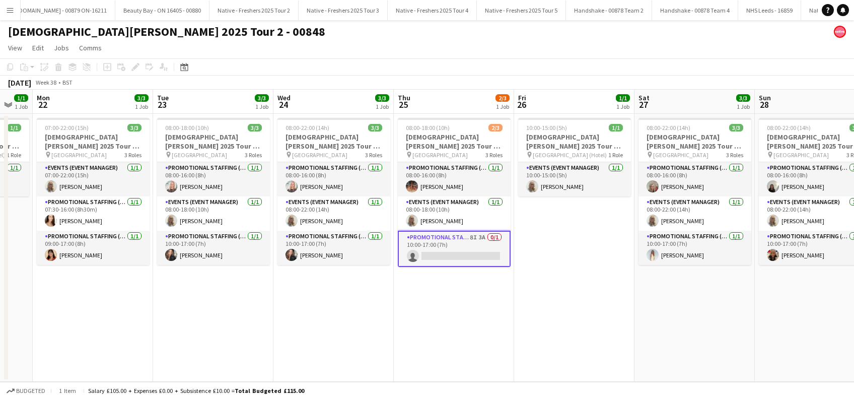
drag, startPoint x: 716, startPoint y: 309, endPoint x: 751, endPoint y: 329, distance: 40.8
click at [558, 330] on app-calendar-viewport "Fri 19 1/1 1 Job Sat 20 3/3 1 Job Sun 21 1/1 1 Job Mon 22 3/3 1 Job Tue 23 3/3 …" at bounding box center [427, 236] width 854 height 292
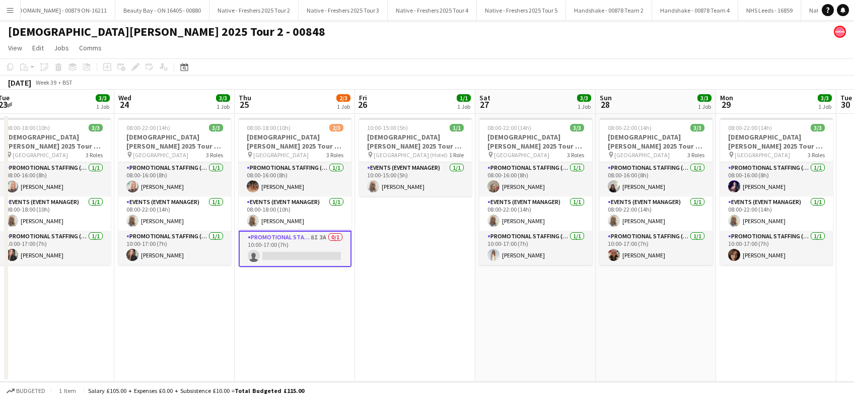
drag, startPoint x: 772, startPoint y: 326, endPoint x: 665, endPoint y: 335, distance: 108.1
click at [617, 336] on app-calendar-viewport "Fri 19 1/1 1 Job Sat 20 3/3 1 Job Sun 21 1/1 1 Job Mon 22 3/3 1 Job Tue 23 3/3 …" at bounding box center [427, 236] width 854 height 292
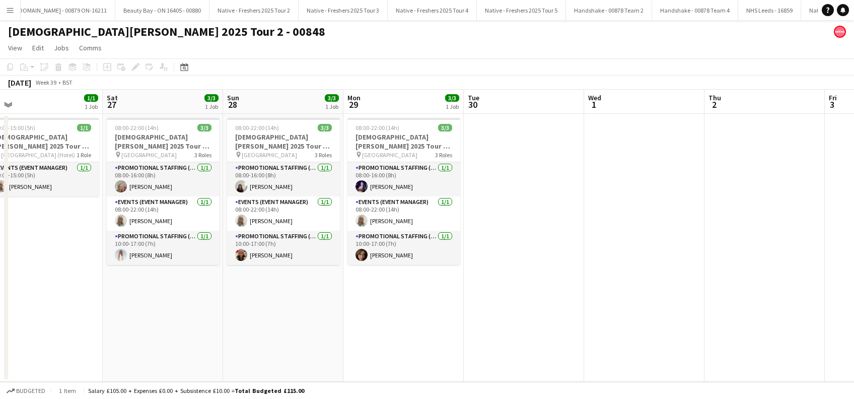
drag, startPoint x: 564, startPoint y: 343, endPoint x: 447, endPoint y: 343, distance: 116.8
click at [423, 343] on app-calendar-viewport "Tue 23 3/3 1 Job Wed 24 3/3 1 Job Thu 25 2/3 1 Job Fri 26 1/1 1 Job Sat 27 3/3 …" at bounding box center [427, 236] width 854 height 292
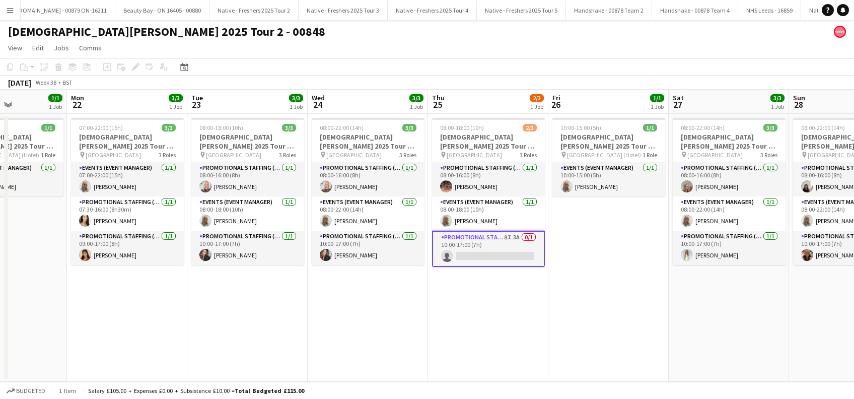
drag, startPoint x: 368, startPoint y: 361, endPoint x: 755, endPoint y: 357, distance: 387.7
click at [755, 357] on app-calendar-viewport "Fri 19 1/1 1 Job Sat 20 3/3 1 Job Sun 21 1/1 1 Job Mon 22 3/3 1 Job Tue 23 3/3 …" at bounding box center [427, 236] width 854 height 292
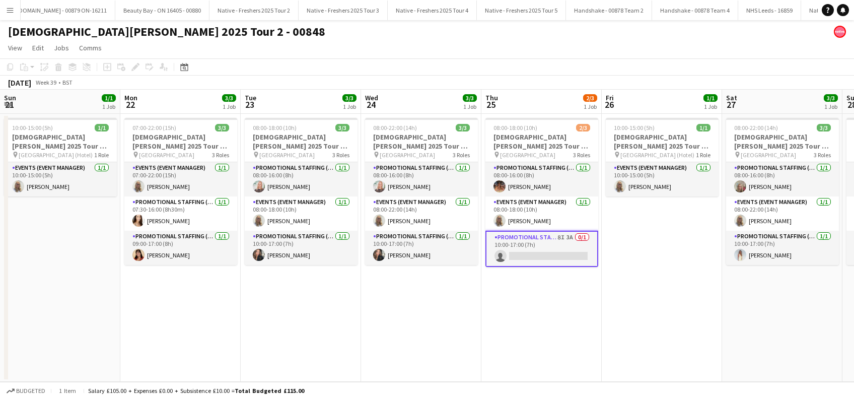
drag, startPoint x: 617, startPoint y: 356, endPoint x: 638, endPoint y: 358, distance: 21.2
click at [639, 357] on app-calendar-viewport "Fri 19 1/1 1 Job Sat 20 3/3 1 Job Sun 21 1/1 1 Job Mon 22 3/3 1 Job Tue 23 3/3 …" at bounding box center [427, 236] width 854 height 292
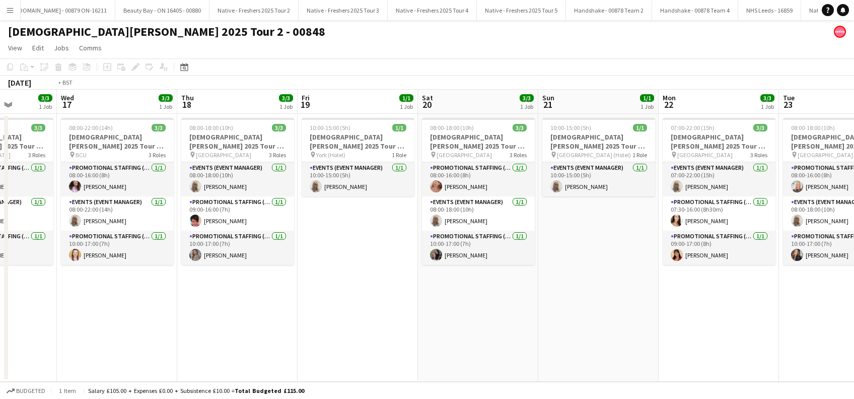
drag, startPoint x: 152, startPoint y: 368, endPoint x: 467, endPoint y: 374, distance: 315.8
click at [468, 374] on app-calendar-viewport "Mon 15 3/3 1 Job Tue 16 3/3 1 Job Wed 17 3/3 1 Job Thu 18 3/3 1 Job Fri 19 1/1 …" at bounding box center [427, 236] width 854 height 292
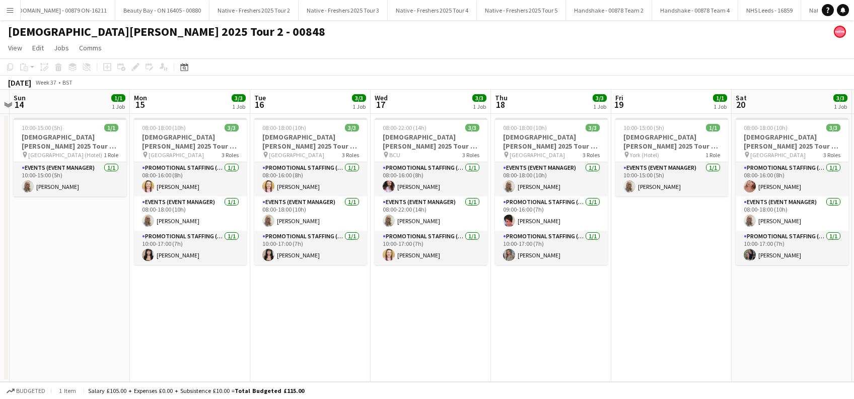
drag, startPoint x: 180, startPoint y: 351, endPoint x: 474, endPoint y: 352, distance: 294.6
click at [479, 351] on app-calendar-viewport "Fri 12 3/3 1 Job Sat 13 Sun 14 1/1 1 Job Mon 15 3/3 1 Job Tue 16 3/3 1 Job Wed …" at bounding box center [427, 236] width 854 height 292
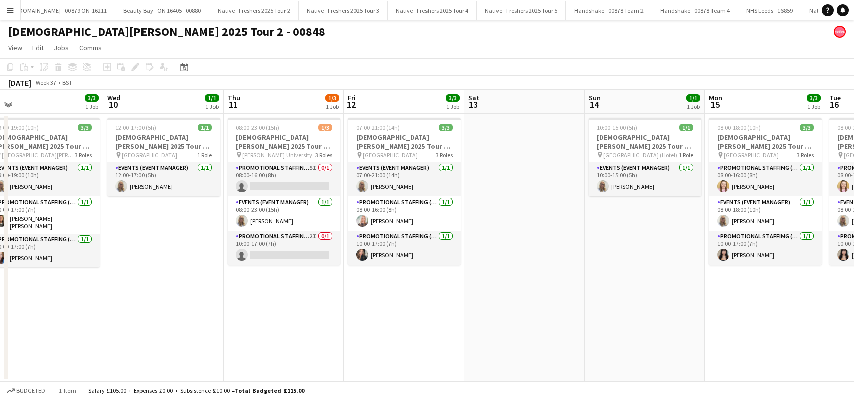
drag, startPoint x: 334, startPoint y: 309, endPoint x: 430, endPoint y: 309, distance: 95.7
click at [430, 309] on app-calendar-viewport "Sun 7 Mon 8 1/1 1 Job Tue 9 3/3 1 Job Wed 10 1/1 1 Job Thu 11 1/3 1 Job Fri 12 …" at bounding box center [427, 236] width 854 height 292
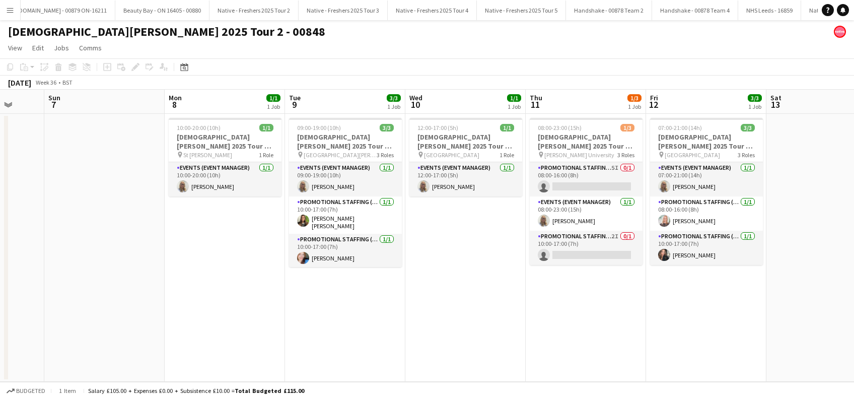
scroll to position [0, 304]
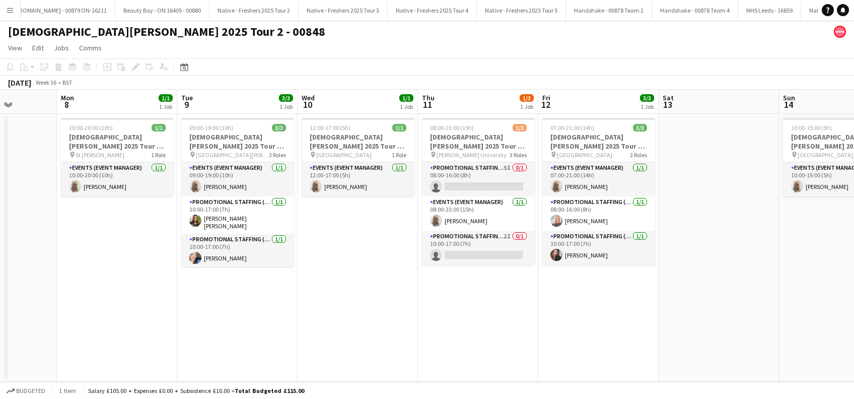
drag, startPoint x: 113, startPoint y: 318, endPoint x: 385, endPoint y: 315, distance: 272.4
click at [385, 315] on app-calendar-viewport "Fri 5 Sat 6 Sun 7 Mon 8 1/1 1 Job Tue 9 3/3 1 Job Wed 10 1/1 1 Job Thu 11 1/3 1…" at bounding box center [427, 236] width 854 height 292
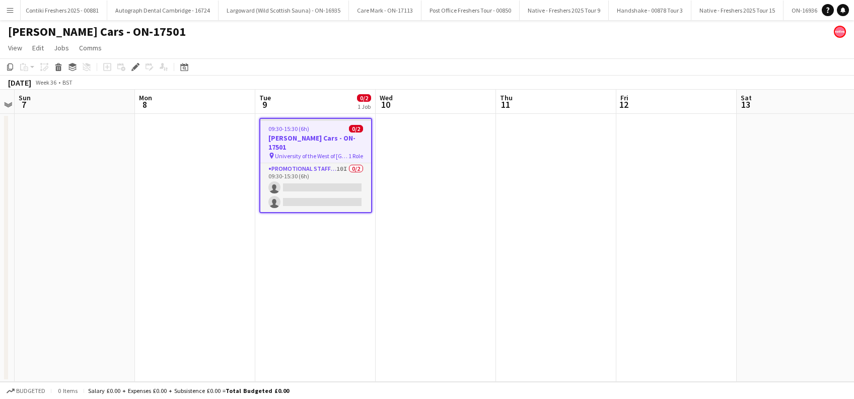
click at [306, 152] on span "University of the West of Scotland" at bounding box center [312, 156] width 74 height 8
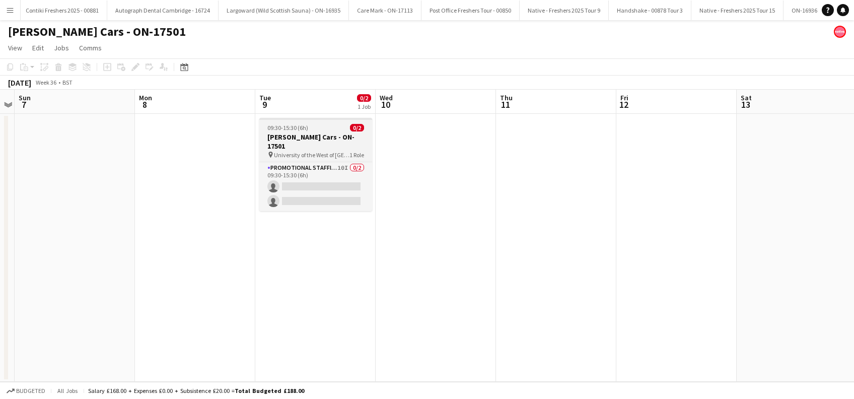
click at [306, 151] on span "University of the West of Scotland" at bounding box center [312, 155] width 76 height 8
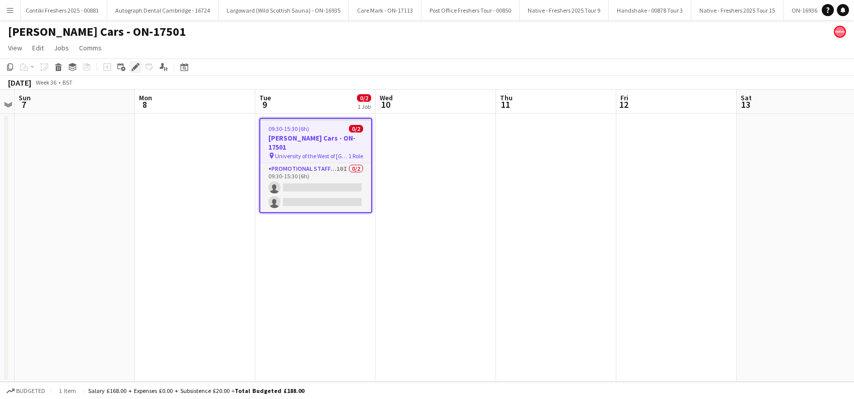
click at [132, 65] on icon "Edit" at bounding box center [135, 67] width 8 height 8
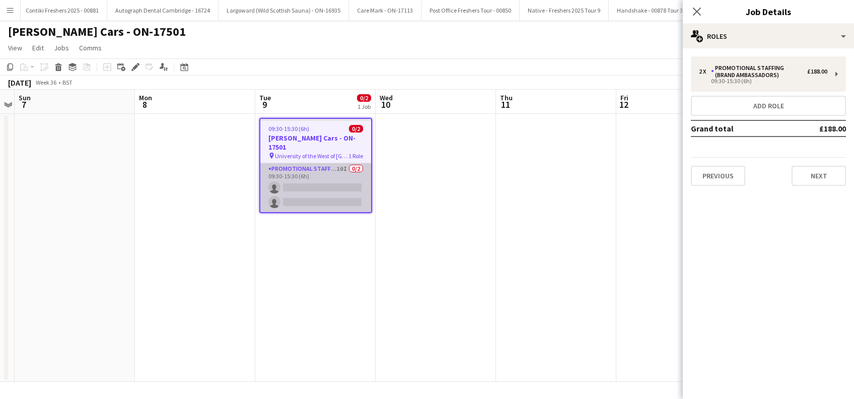
click at [359, 189] on app-card-role "Promotional Staffing (Brand Ambassadors) 10I 0/2 09:30-15:30 (6h) single-neutra…" at bounding box center [315, 187] width 111 height 49
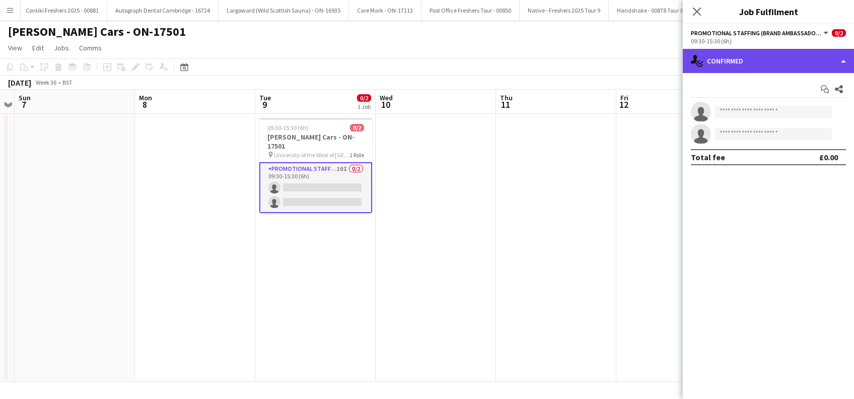
click at [797, 59] on div "single-neutral-actions-check-2 Confirmed" at bounding box center [768, 61] width 171 height 24
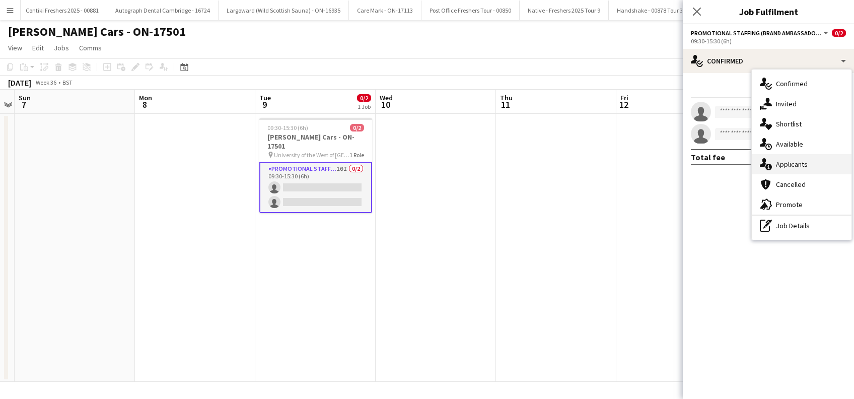
click at [791, 160] on span "Applicants" at bounding box center [792, 164] width 32 height 9
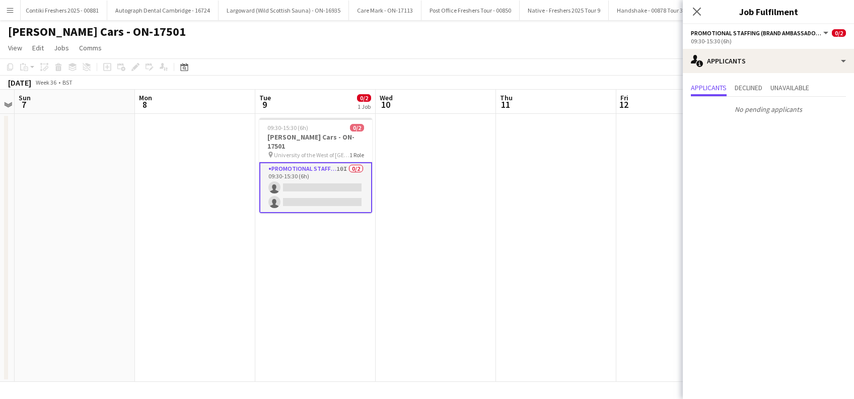
drag, startPoint x: 696, startPoint y: 8, endPoint x: 691, endPoint y: 15, distance: 9.4
click at [696, 8] on icon "Close pop-in" at bounding box center [697, 12] width 8 height 8
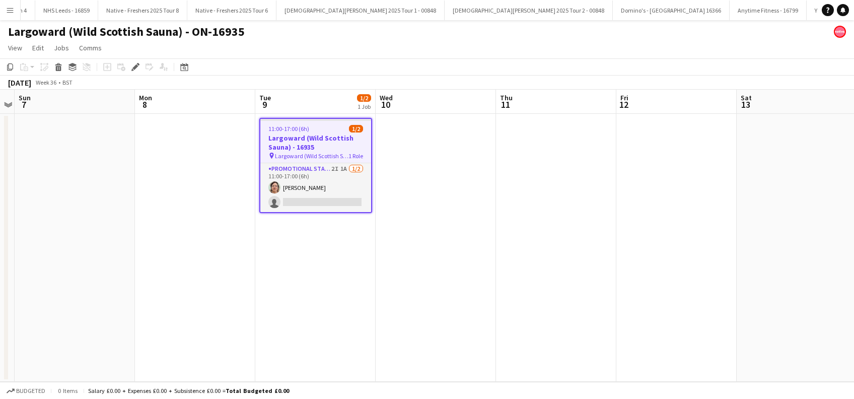
scroll to position [0, 3498]
click at [308, 148] on h3 "Largoward (Wild Scottish Sauna) - 16935" at bounding box center [315, 142] width 111 height 18
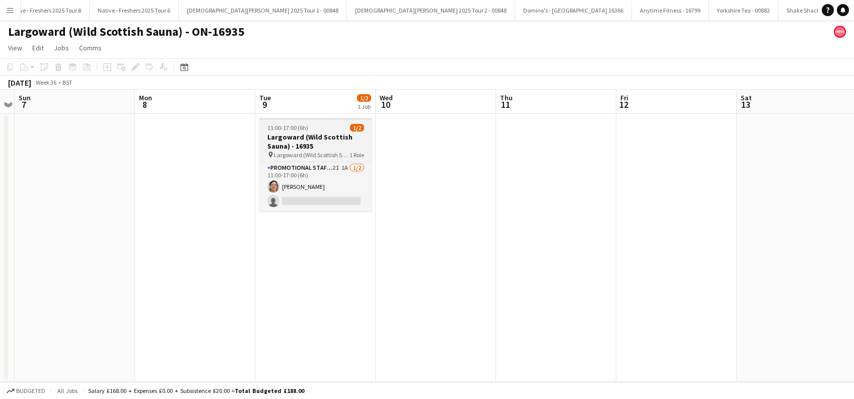
click at [308, 148] on h3 "Largoward (Wild Scottish Sauna) - 16935" at bounding box center [315, 141] width 113 height 18
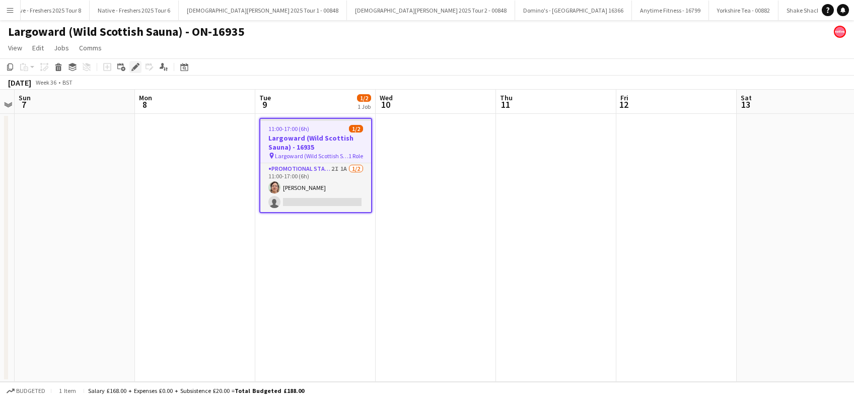
click at [133, 67] on icon at bounding box center [135, 67] width 6 height 6
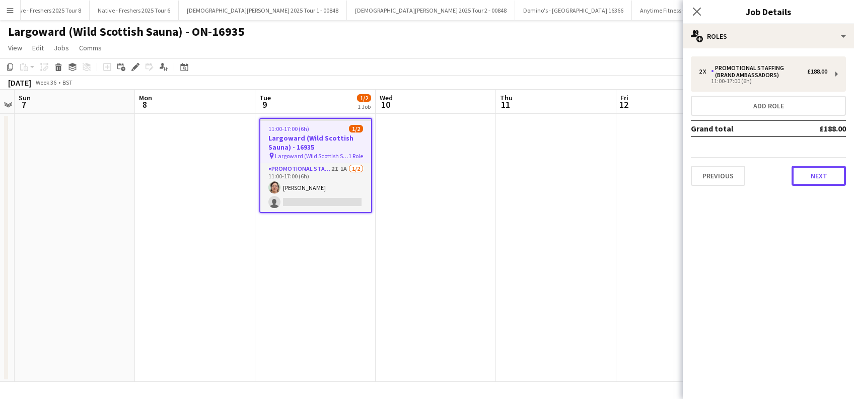
click at [805, 172] on button "Next" at bounding box center [819, 176] width 54 height 20
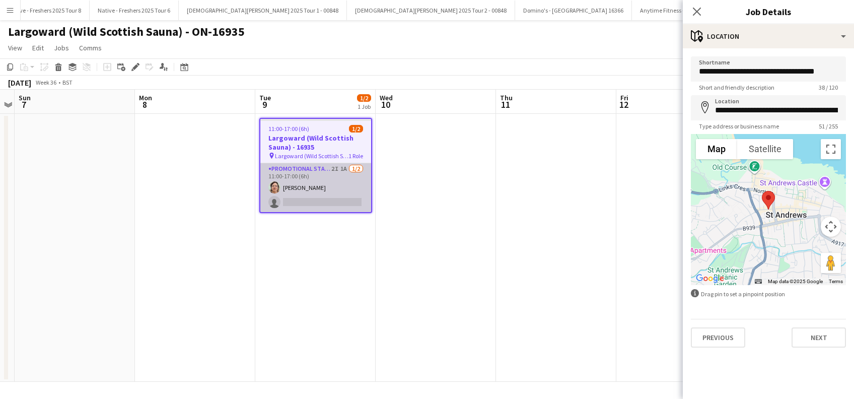
click at [290, 204] on app-card-role "Promotional Staffing (Brand Ambassadors) 2I 1A [DATE] 11:00-17:00 (6h) [PERSON_…" at bounding box center [315, 187] width 111 height 49
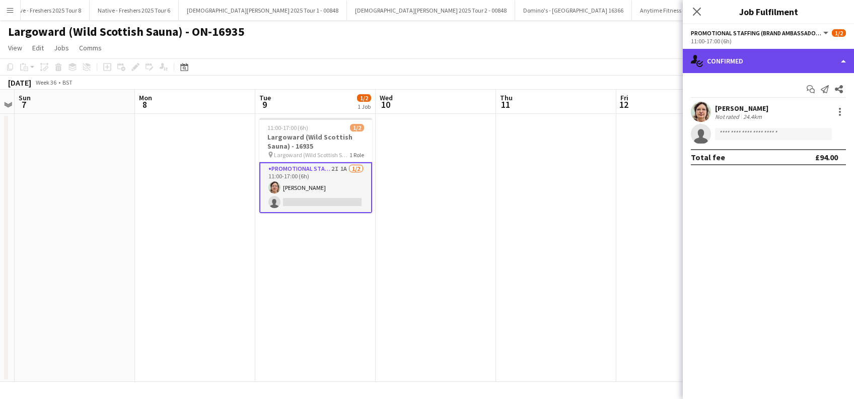
click at [768, 63] on div "single-neutral-actions-check-2 Confirmed" at bounding box center [768, 61] width 171 height 24
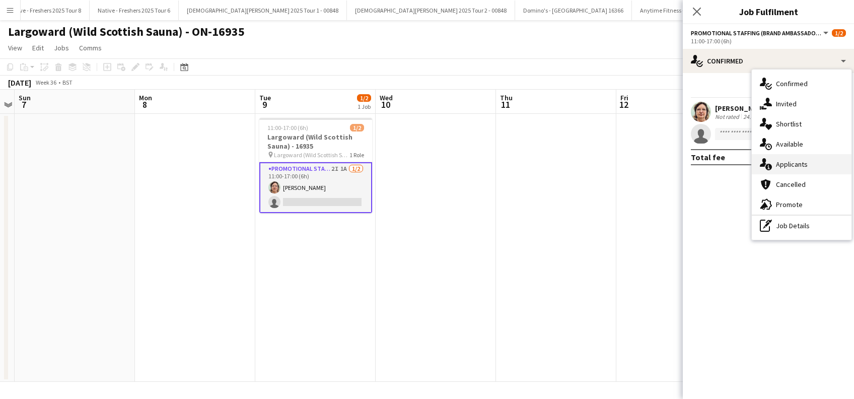
click at [783, 164] on span "Applicants" at bounding box center [792, 164] width 32 height 9
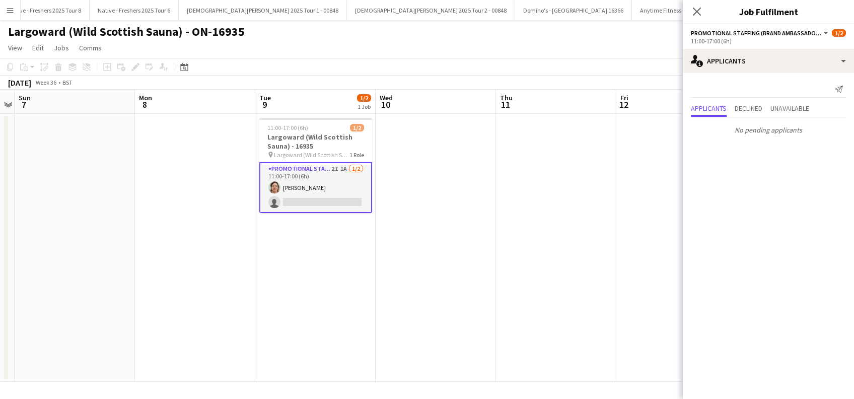
click at [699, 13] on icon "Close pop-in" at bounding box center [697, 12] width 8 height 8
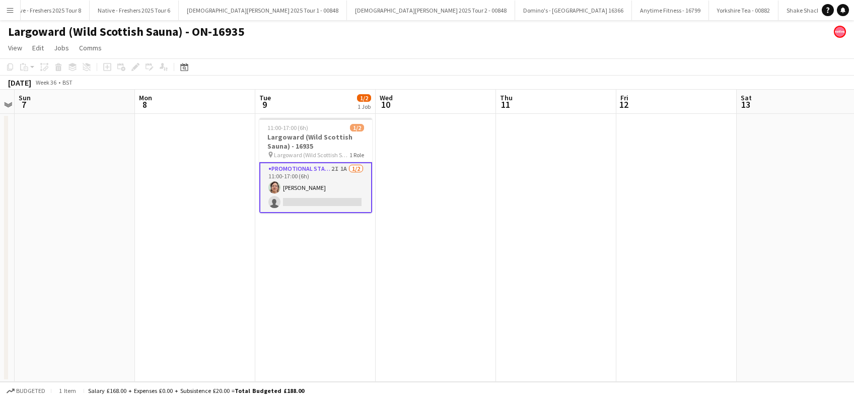
click at [457, 192] on app-date-cell at bounding box center [436, 248] width 120 height 268
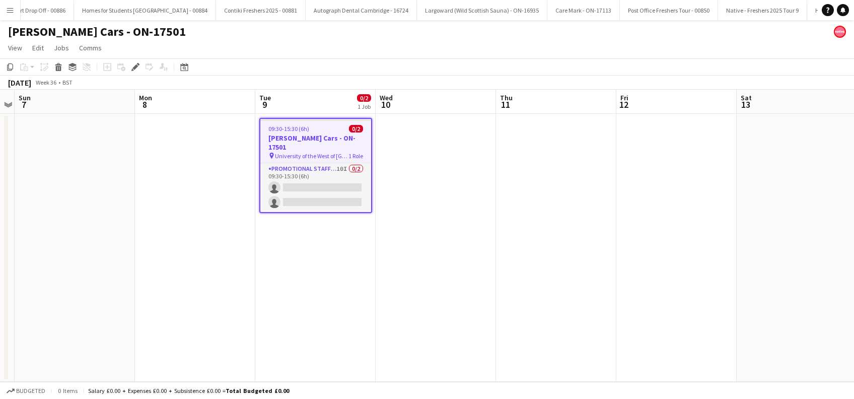
scroll to position [0, 4519]
click at [326, 137] on h3 "[PERSON_NAME] Cars - ON-17501" at bounding box center [315, 142] width 111 height 18
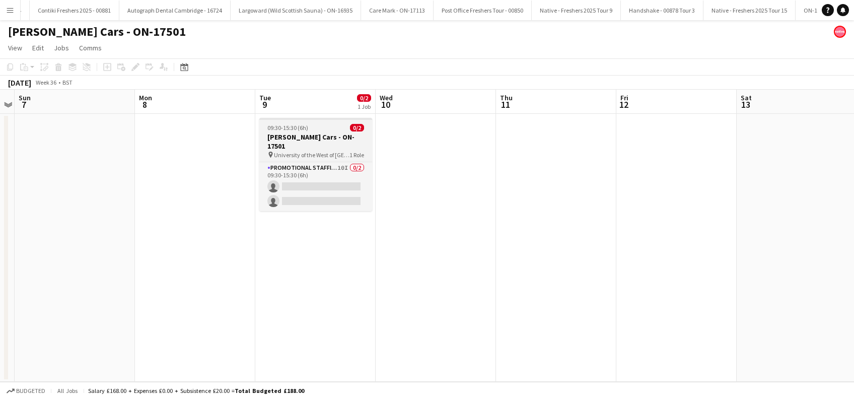
click at [325, 137] on h3 "[PERSON_NAME] Cars - ON-17501" at bounding box center [315, 141] width 113 height 18
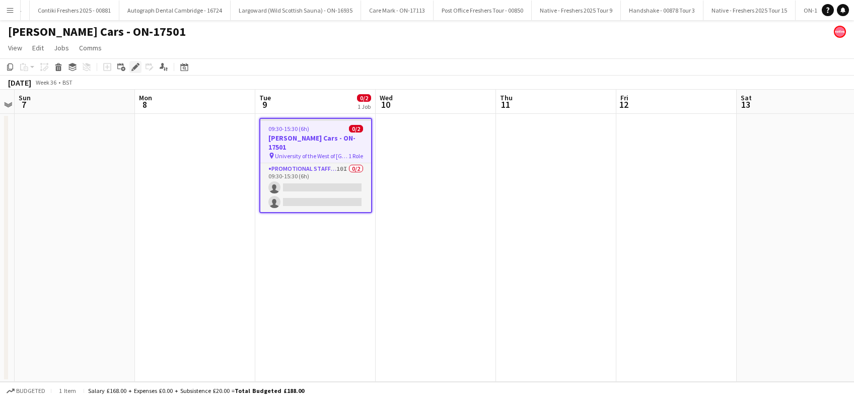
click at [137, 64] on icon at bounding box center [138, 64] width 3 height 3
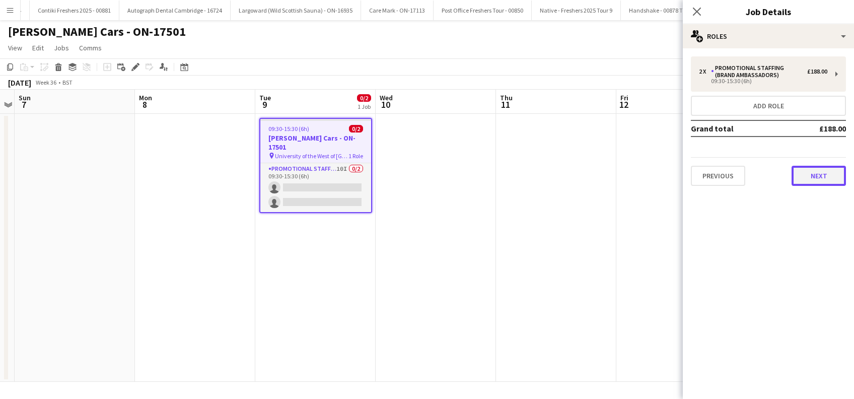
click at [826, 170] on button "Next" at bounding box center [819, 176] width 54 height 20
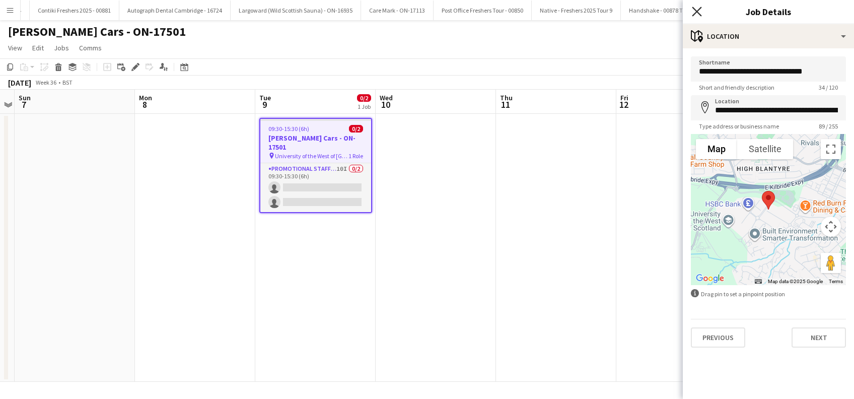
click at [694, 12] on icon "Close pop-in" at bounding box center [697, 12] width 10 height 10
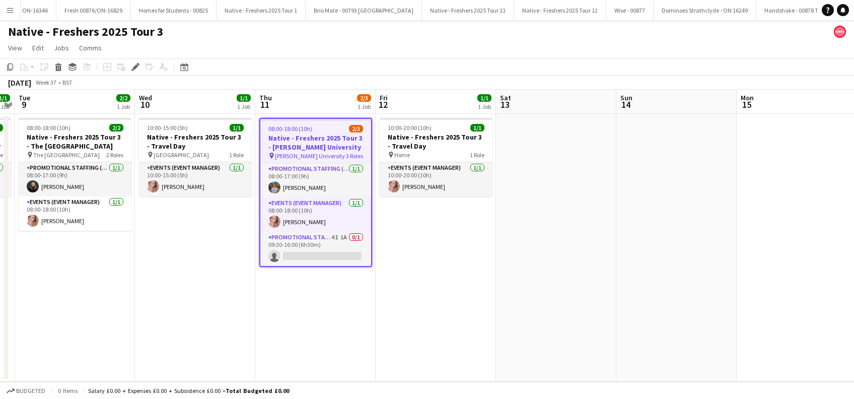
scroll to position [0, 1917]
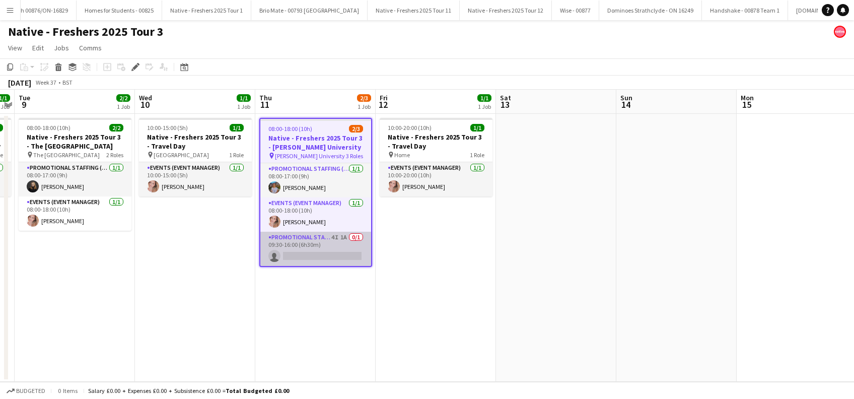
click at [327, 256] on app-card-role "Promotional Staffing (Brand Ambassadors) 4I 1A 0/1 09:30-16:00 (6h30m) single-n…" at bounding box center [315, 249] width 111 height 34
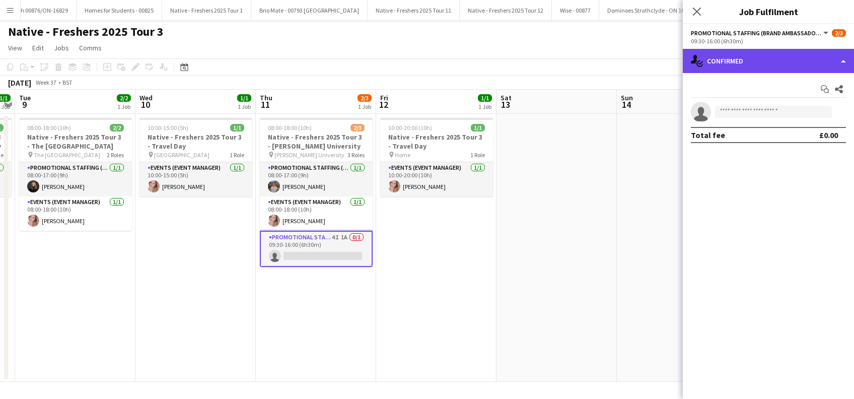
click at [753, 59] on div "single-neutral-actions-check-2 Confirmed" at bounding box center [768, 61] width 171 height 24
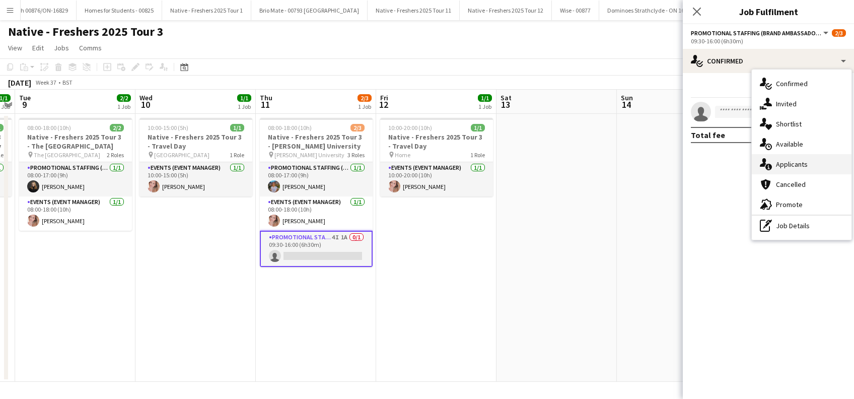
click at [780, 166] on span "Applicants" at bounding box center [792, 164] width 32 height 9
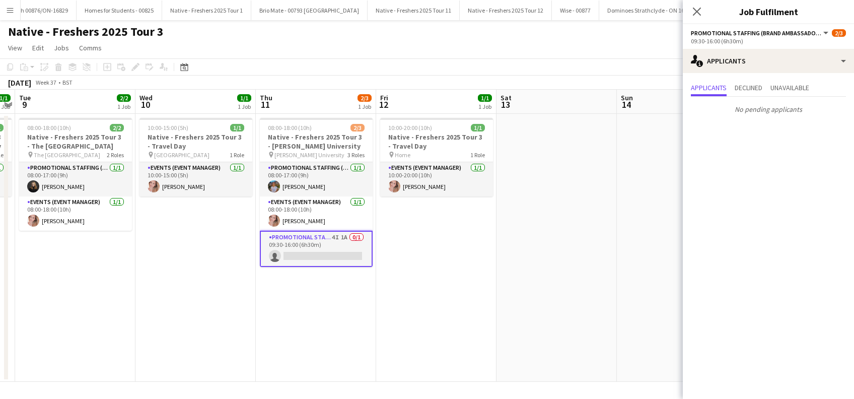
click at [697, 9] on icon "Close pop-in" at bounding box center [697, 12] width 8 height 8
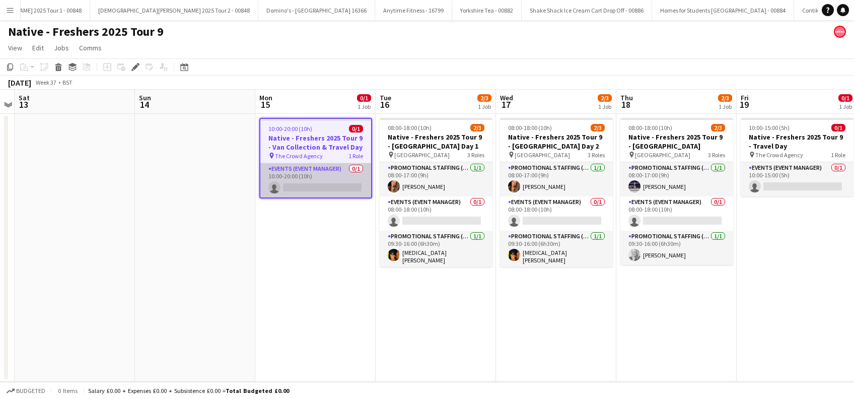
click at [307, 185] on app-card-role "Events (Event Manager) 0/1 10:00-20:00 (10h) single-neutral-actions" at bounding box center [315, 180] width 111 height 34
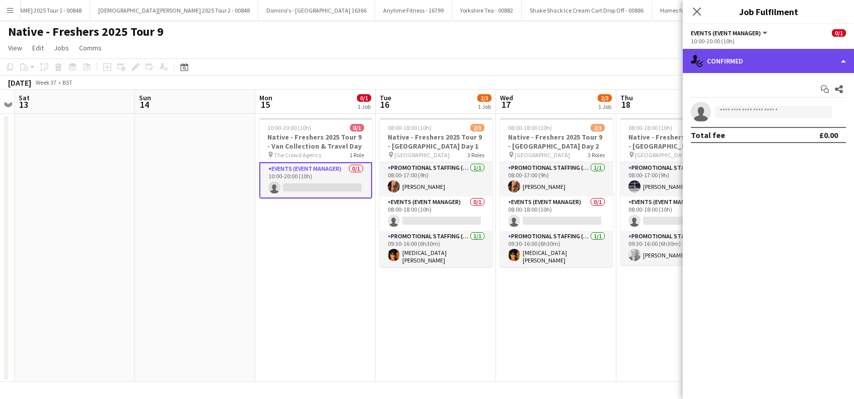
click at [737, 61] on div "single-neutral-actions-check-2 Confirmed" at bounding box center [768, 61] width 171 height 24
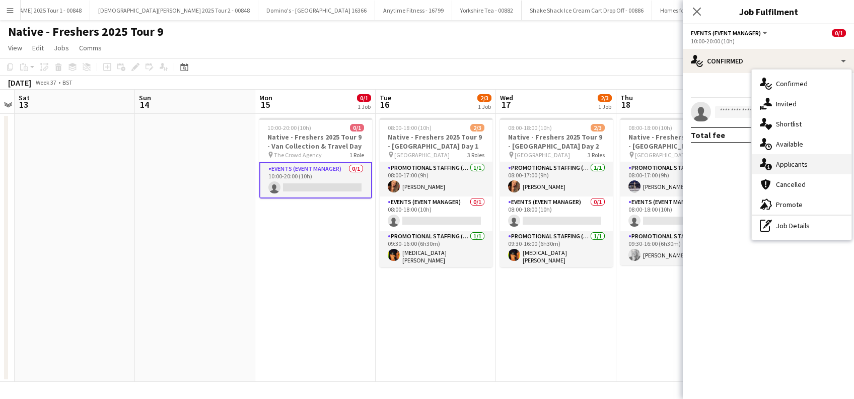
click at [797, 164] on span "Applicants" at bounding box center [792, 164] width 32 height 9
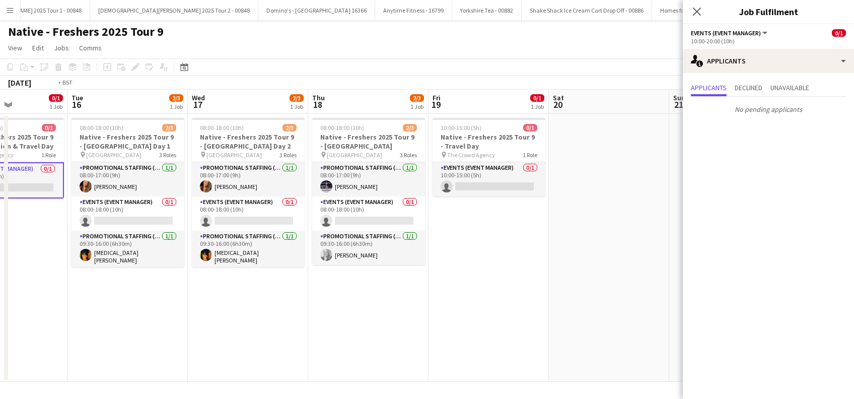
scroll to position [0, 445]
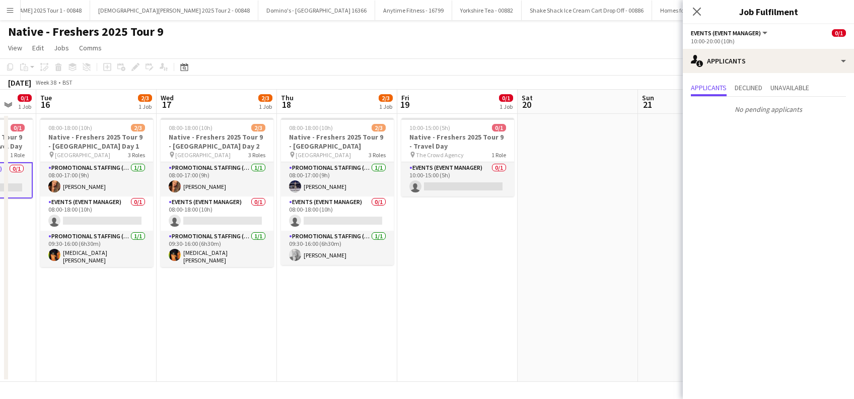
drag, startPoint x: 547, startPoint y: 315, endPoint x: 278, endPoint y: 309, distance: 269.4
click at [208, 333] on app-calendar-viewport "Fri 12 Sat 13 Sun 14 Mon 15 0/1 1 Job Tue 16 2/3 1 Job Wed 17 2/3 1 Job Thu 18 …" at bounding box center [427, 236] width 854 height 292
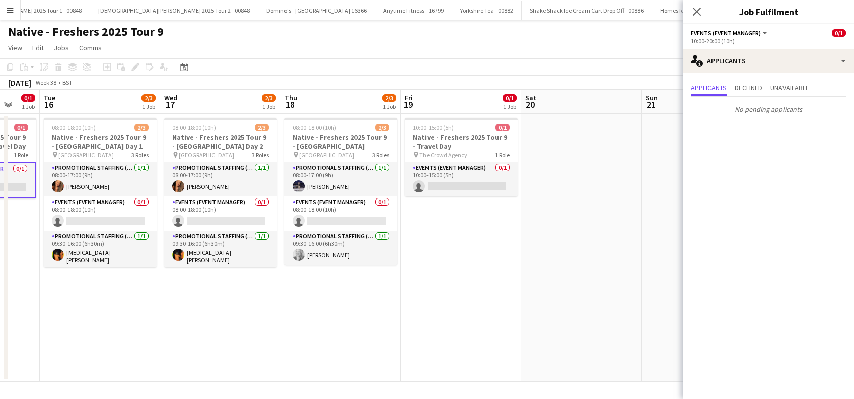
click at [365, 293] on app-date-cell "08:00-18:00 (10h) 2/3 Native - Freshers 2025 Tour 9 - [GEOGRAPHIC_DATA] pin [GE…" at bounding box center [340, 248] width 120 height 268
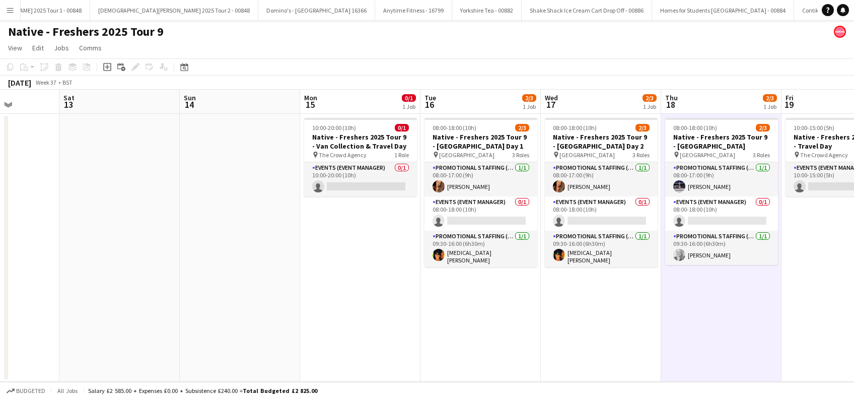
drag, startPoint x: 246, startPoint y: 299, endPoint x: 524, endPoint y: 273, distance: 279.6
click at [577, 299] on app-calendar-viewport "Thu 11 Fri 12 Sat 13 Sun 14 Mon 15 0/1 1 Job Tue 16 2/3 1 Job Wed 17 2/3 1 Job …" at bounding box center [427, 236] width 854 height 292
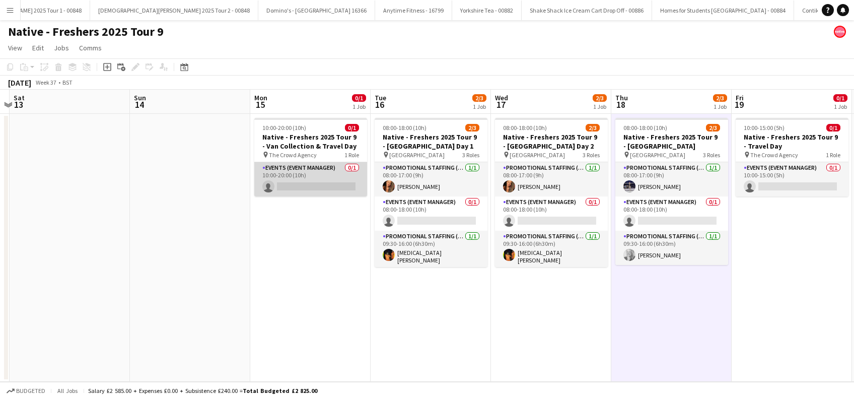
click at [294, 183] on app-card-role "Events (Event Manager) 0/1 10:00-20:00 (10h) single-neutral-actions" at bounding box center [310, 179] width 113 height 34
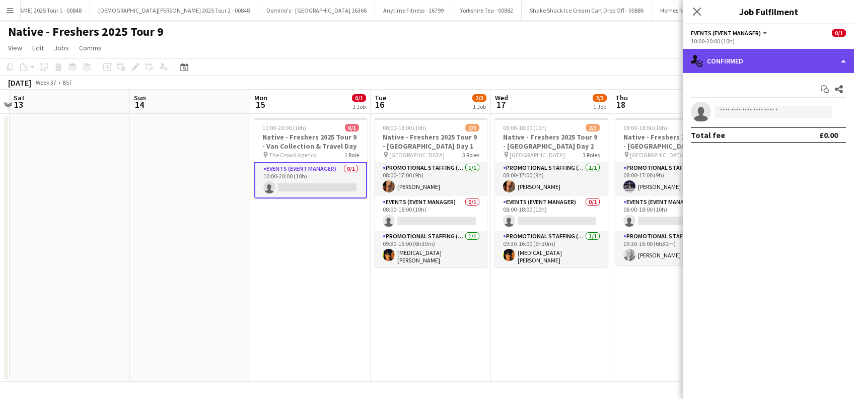
click at [760, 55] on div "single-neutral-actions-check-2 Confirmed" at bounding box center [768, 61] width 171 height 24
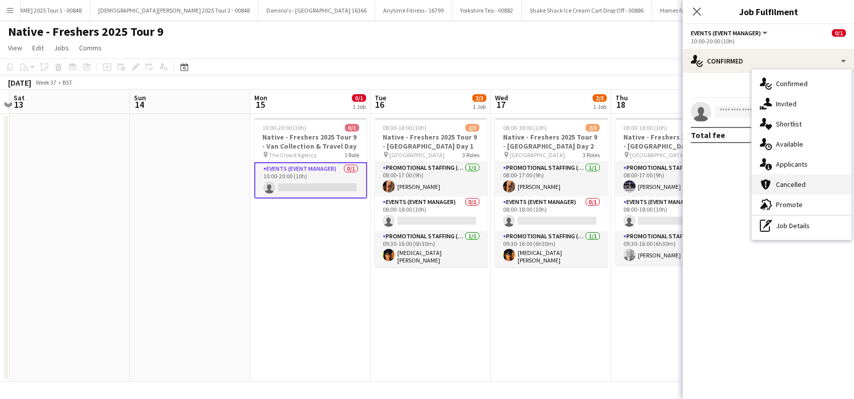
click at [794, 182] on span "Cancelled" at bounding box center [791, 184] width 30 height 9
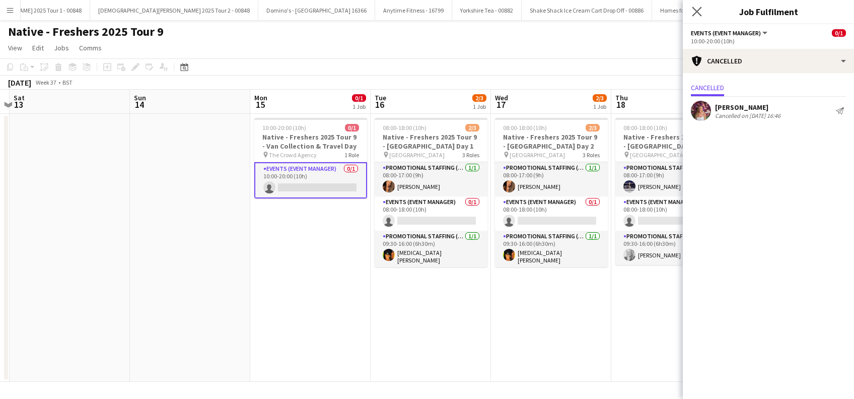
click at [698, 6] on app-icon "Close pop-in" at bounding box center [697, 12] width 15 height 15
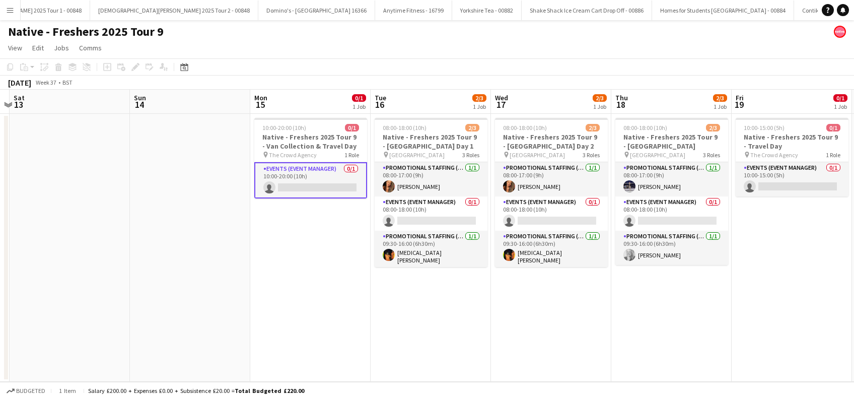
click at [334, 281] on app-date-cell "10:00-20:00 (10h) 0/1 Native - Freshers 2025 Tour 9 - Van Collection & Travel D…" at bounding box center [310, 248] width 120 height 268
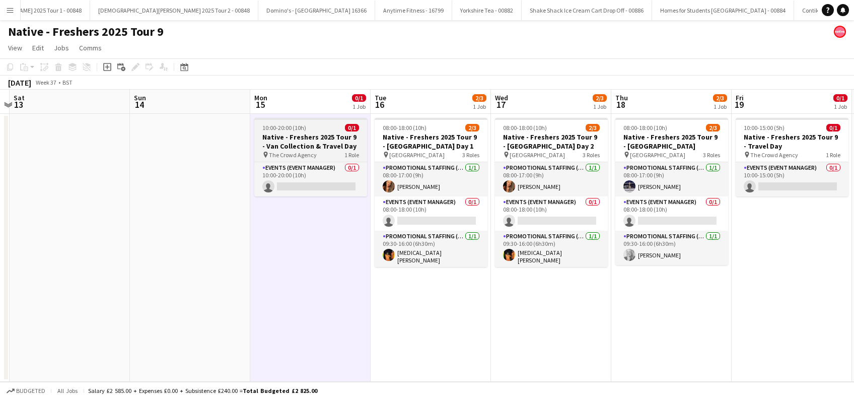
click at [292, 141] on h3 "Native - Freshers 2025 Tour 9 - Van Collection & Travel Day" at bounding box center [310, 141] width 113 height 18
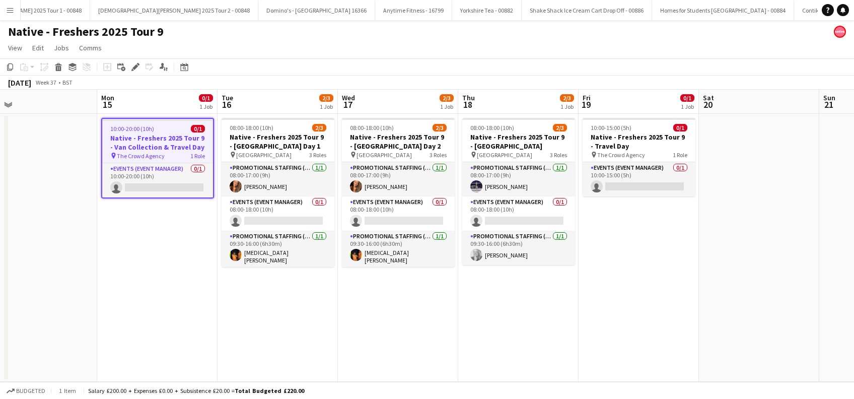
scroll to position [0, 433]
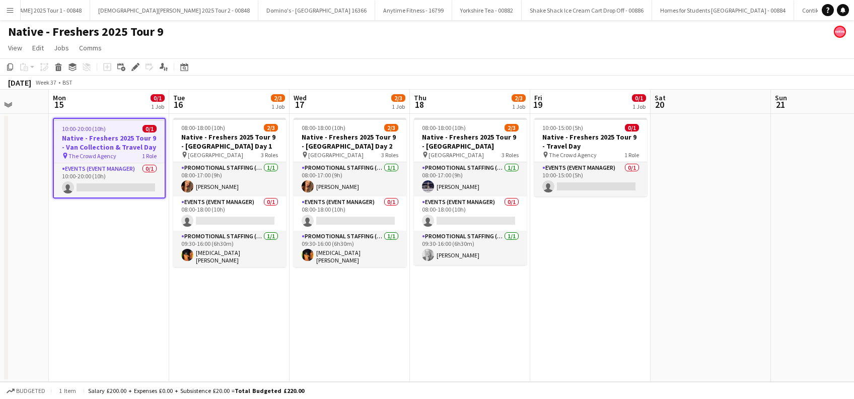
drag, startPoint x: 624, startPoint y: 311, endPoint x: 483, endPoint y: 311, distance: 140.5
click at [483, 311] on app-calendar-viewport "Thu 11 Fri 12 Sat 13 Sun 14 Mon 15 0/1 1 Job Tue 16 2/3 1 Job Wed 17 2/3 1 Job …" at bounding box center [427, 236] width 854 height 292
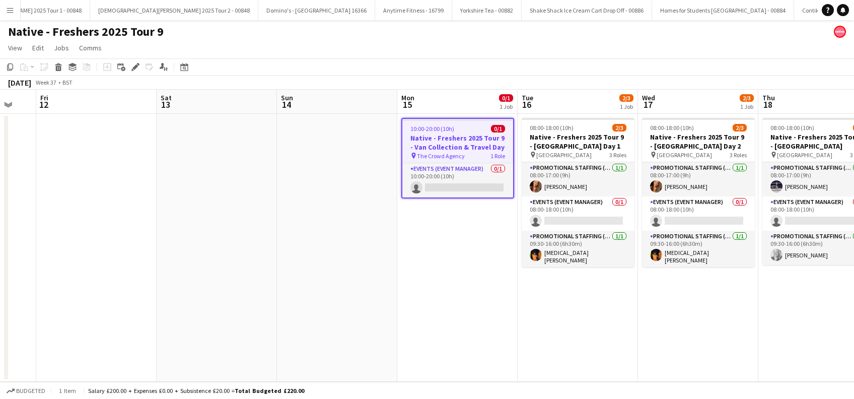
scroll to position [0, 296]
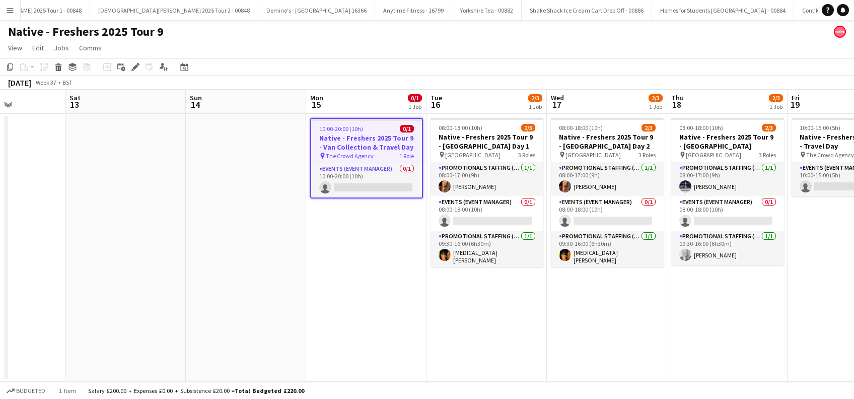
drag, startPoint x: 288, startPoint y: 328, endPoint x: 544, endPoint y: 315, distance: 257.1
click at [544, 315] on app-calendar-viewport "Wed 10 Thu 11 Fri 12 Sat 13 Sun 14 Mon 15 0/1 1 Job Tue 16 2/3 1 Job Wed 17 2/3…" at bounding box center [427, 236] width 854 height 292
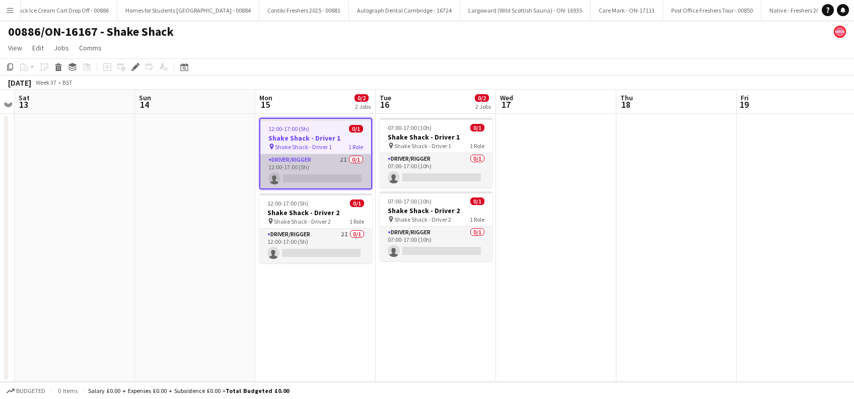
click at [332, 180] on app-card-role "Driver/Rigger 2I 0/1 12:00-17:00 (5h) single-neutral-actions" at bounding box center [315, 171] width 111 height 34
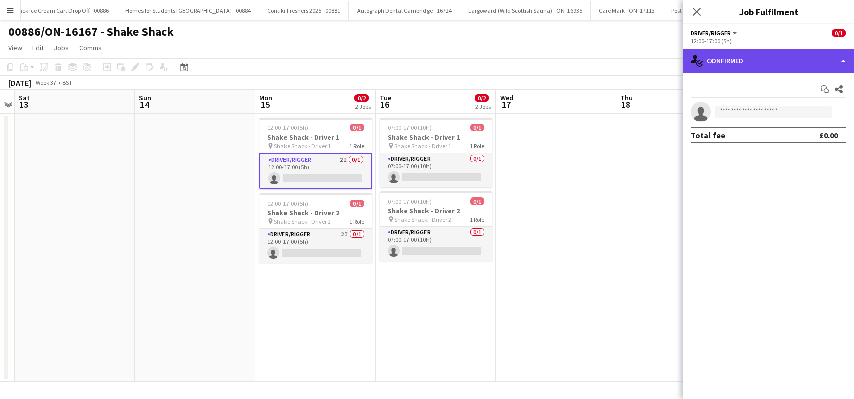
click at [786, 67] on div "single-neutral-actions-check-2 Confirmed" at bounding box center [768, 61] width 171 height 24
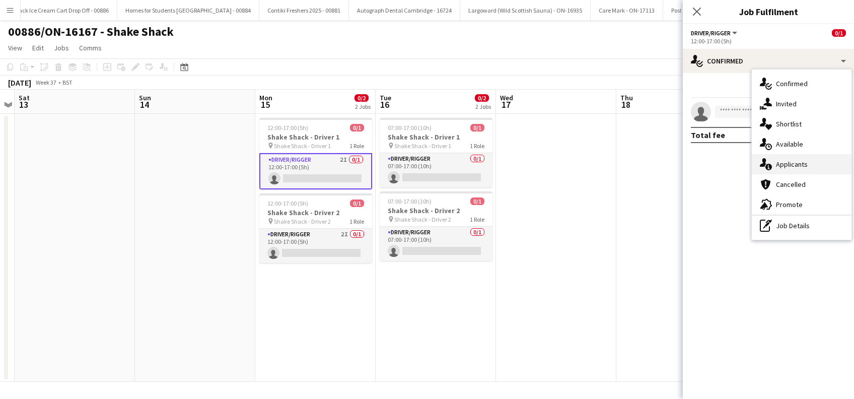
click at [792, 165] on span "Applicants" at bounding box center [792, 164] width 32 height 9
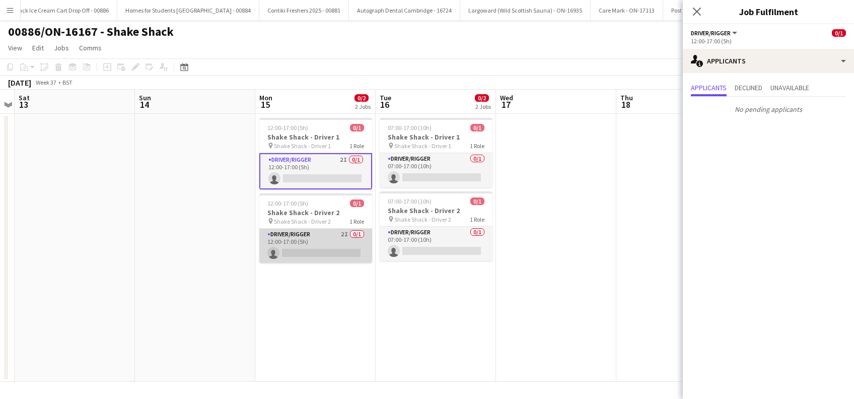
click at [318, 249] on app-card-role "Driver/Rigger 2I 0/1 12:00-17:00 (5h) single-neutral-actions" at bounding box center [315, 246] width 113 height 34
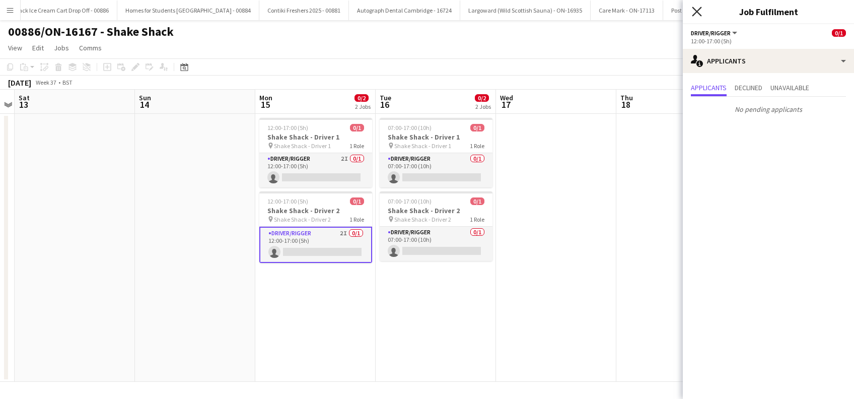
click at [696, 11] on icon at bounding box center [697, 12] width 10 height 10
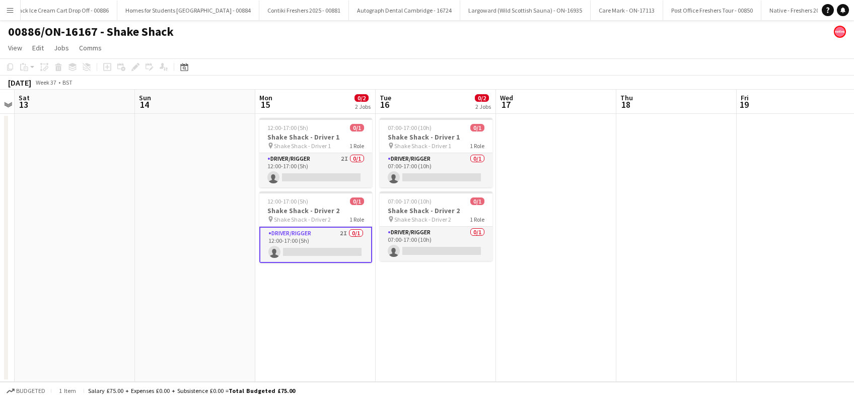
click at [294, 293] on app-date-cell "12:00-17:00 (5h) 0/1 Shake Shack - Driver 1 pin Shake Shack - Driver 1 1 Role D…" at bounding box center [315, 248] width 120 height 268
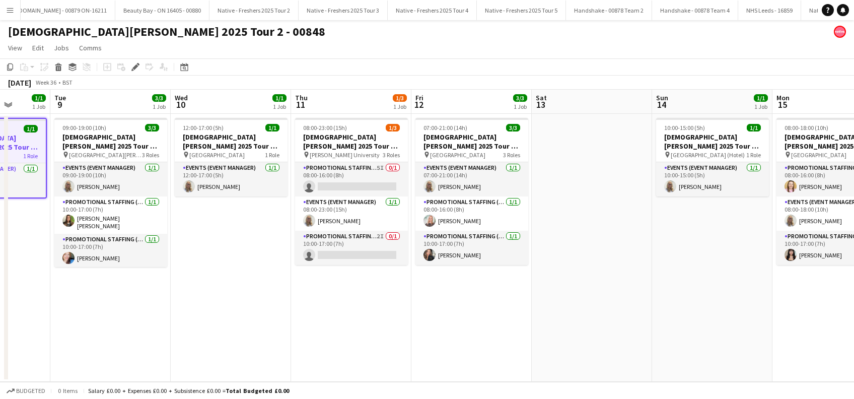
scroll to position [0, 290]
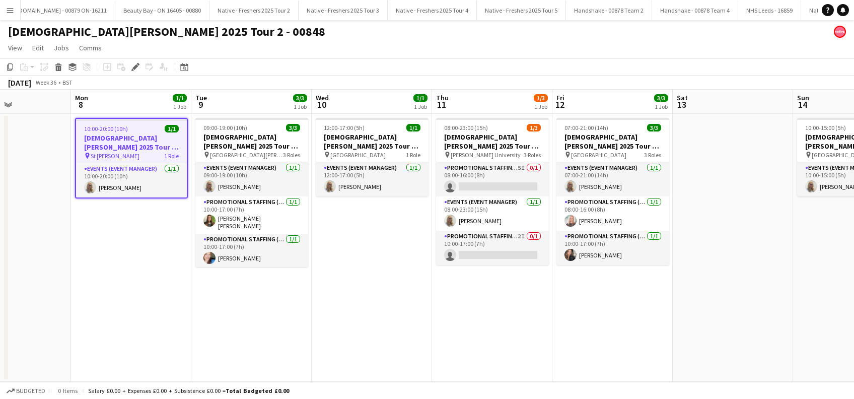
drag, startPoint x: 552, startPoint y: 288, endPoint x: 368, endPoint y: 319, distance: 186.9
click at [368, 319] on app-calendar-viewport "Fri 5 Sat 6 Sun 7 Mon 8 1/1 1 Job Tue 9 3/3 1 Job Wed 10 1/1 1 Job Thu 11 1/3 1…" at bounding box center [427, 236] width 854 height 292
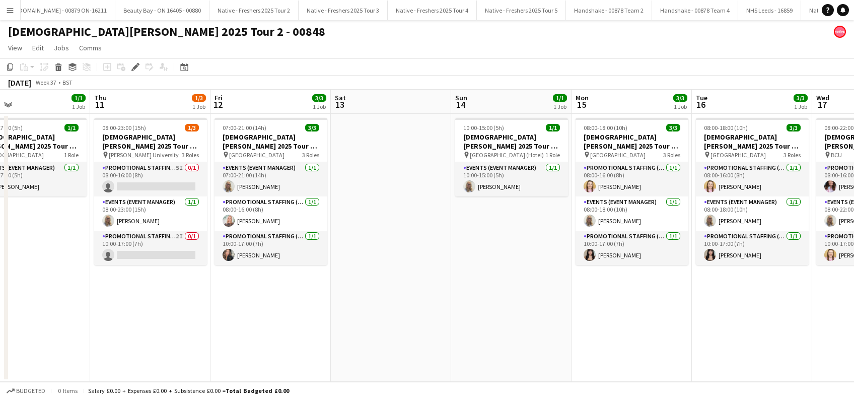
drag, startPoint x: 770, startPoint y: 300, endPoint x: 541, endPoint y: 329, distance: 231.0
click at [427, 345] on app-calendar-viewport "Sun 7 Mon 8 1/1 1 Job Tue 9 3/3 1 Job Wed 10 1/1 1 Job Thu 11 1/3 1 Job Fri 12 …" at bounding box center [427, 236] width 854 height 292
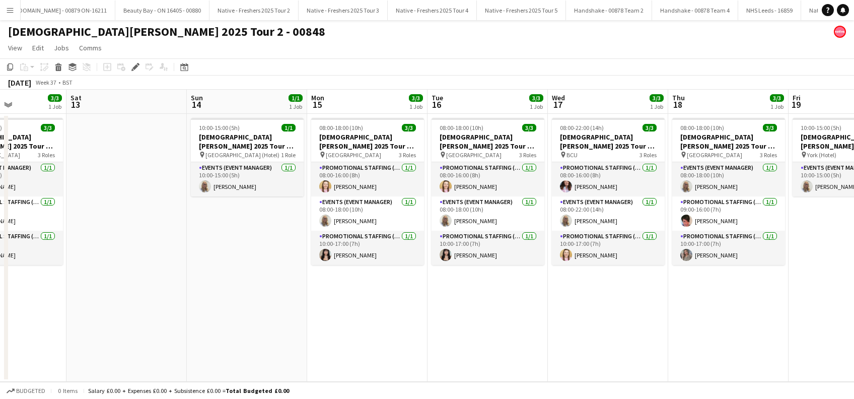
scroll to position [0, 416]
drag, startPoint x: 603, startPoint y: 339, endPoint x: 466, endPoint y: 349, distance: 137.3
click at [466, 349] on app-calendar-viewport "Tue 9 3/3 1 Job Wed 10 1/1 1 Job Thu 11 1/3 1 Job Fri 12 3/3 1 Job Sat 13 Sun 1…" at bounding box center [427, 236] width 854 height 292
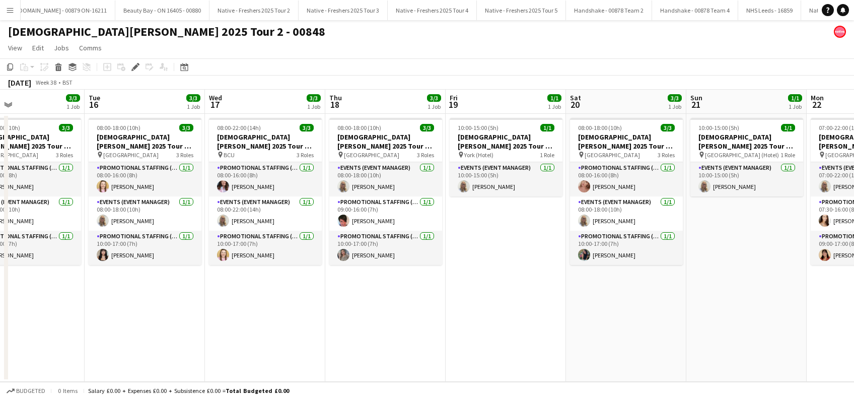
drag, startPoint x: 746, startPoint y: 316, endPoint x: 402, endPoint y: 347, distance: 345.3
click at [404, 353] on app-calendar-viewport "Sat 13 Sun 14 1/1 1 Job Mon 15 3/3 1 Job Tue 16 3/3 1 Job Wed 17 3/3 1 Job Thu …" at bounding box center [427, 236] width 854 height 292
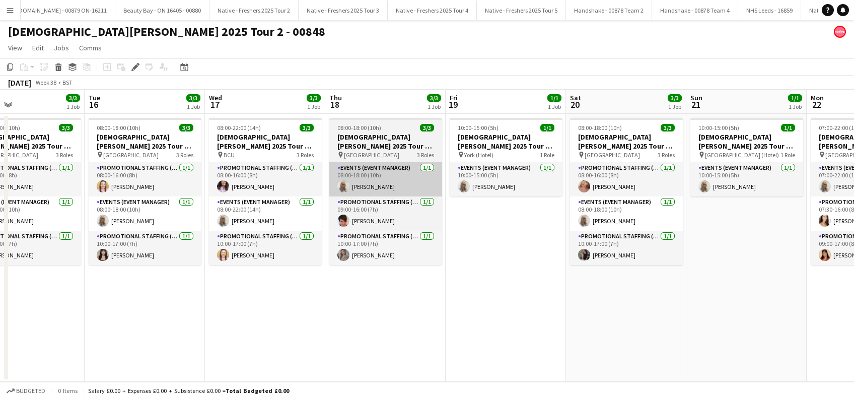
scroll to position [0, 277]
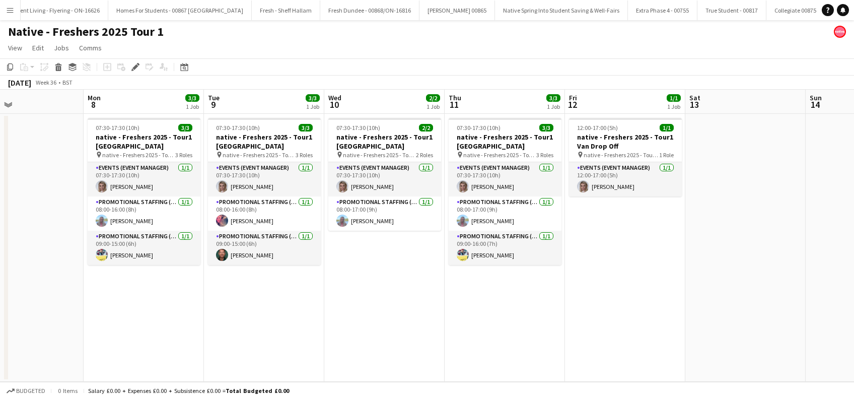
drag, startPoint x: 641, startPoint y: 267, endPoint x: 192, endPoint y: 295, distance: 449.5
click at [192, 295] on app-calendar-viewport "Wed 3 4/4 1 Job Thu 4 1/1 1 Job Fri 5 Sat 6 Sun 7 Mon 8 3/3 1 Job Tue 9 3/3 1 J…" at bounding box center [427, 236] width 854 height 292
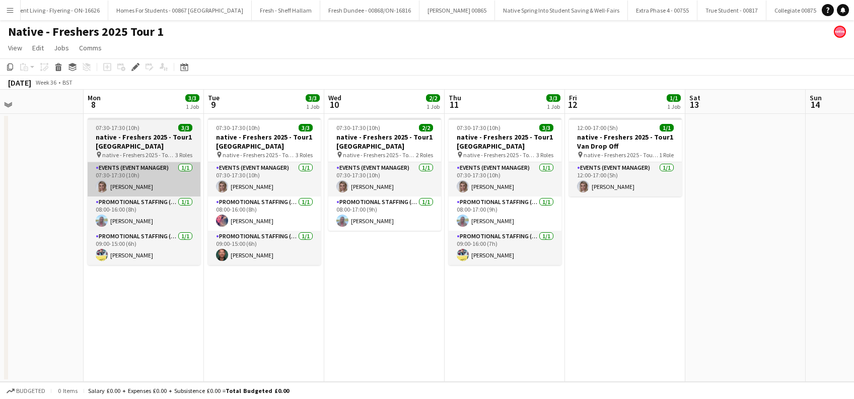
scroll to position [0, 314]
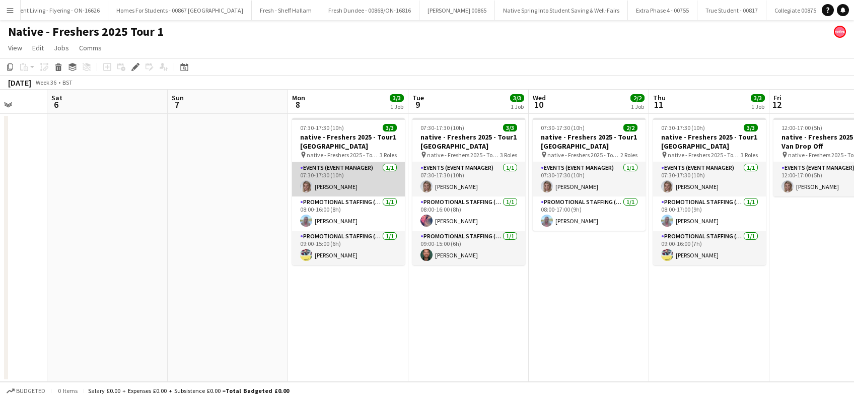
click at [326, 185] on app-card-role "Events (Event Manager) [DATE] 07:30-17:30 (10h) [PERSON_NAME]" at bounding box center [348, 179] width 113 height 34
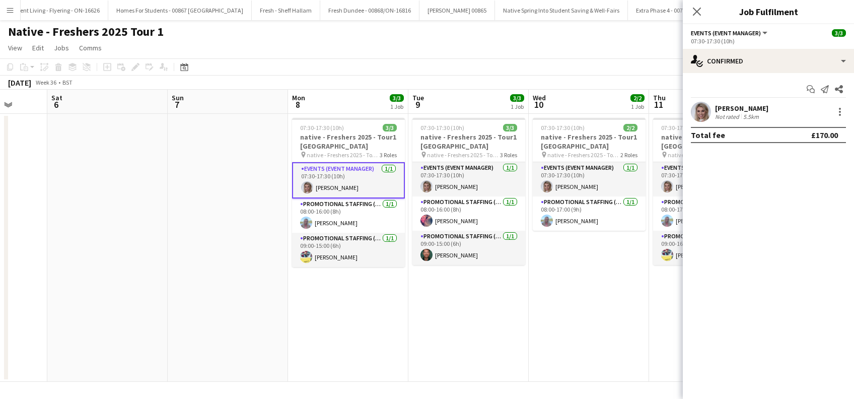
click at [741, 110] on div "[PERSON_NAME]" at bounding box center [741, 108] width 53 height 9
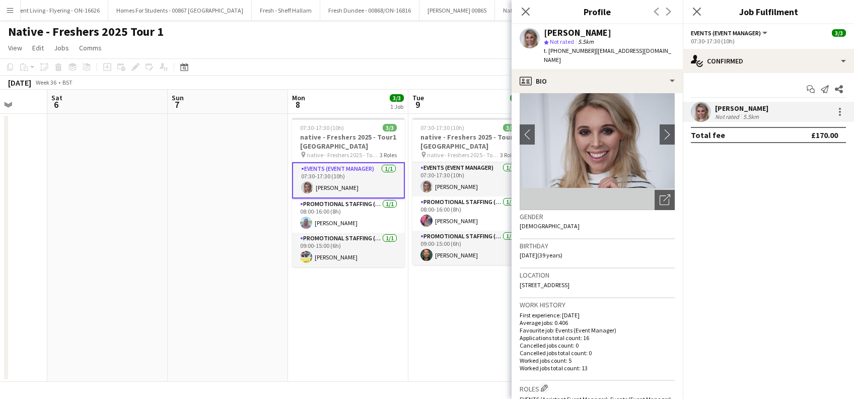
scroll to position [67, 0]
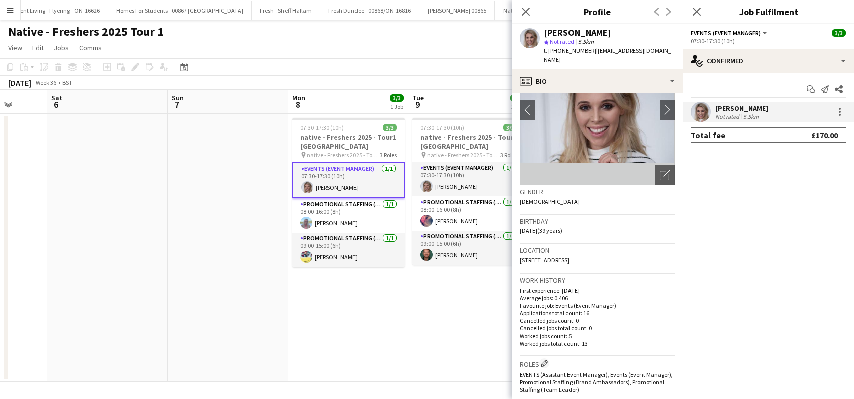
drag, startPoint x: 661, startPoint y: 249, endPoint x: 519, endPoint y: 262, distance: 142.6
click at [519, 262] on app-crew-profile-bio "chevron-left chevron-right Open photos pop-in Gender [DEMOGRAPHIC_DATA] Birthda…" at bounding box center [597, 246] width 171 height 306
copy span "[STREET_ADDRESS]"
click at [588, 42] on span "5.5km" at bounding box center [586, 42] width 20 height 8
drag, startPoint x: 587, startPoint y: 50, endPoint x: 541, endPoint y: 42, distance: 46.0
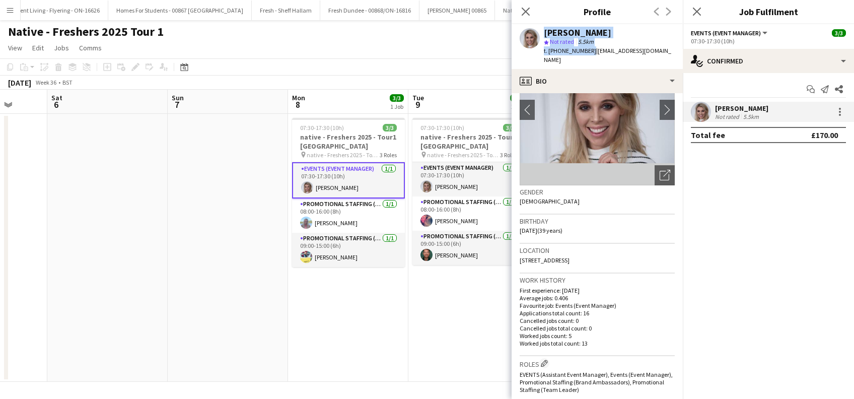
click at [541, 42] on div "[PERSON_NAME] star Not rated 5.5km t. [PHONE_NUMBER] | [EMAIL_ADDRESS][DOMAIN_N…" at bounding box center [597, 46] width 171 height 45
copy div "[PERSON_NAME] star Not rated 5.5km t. [PHONE_NUMBER]"
click at [368, 328] on app-date-cell "07:30-17:30 (10h) 3/3 native - Freshers 2025 - Tour1 [GEOGRAPHIC_DATA] pin nati…" at bounding box center [348, 248] width 120 height 268
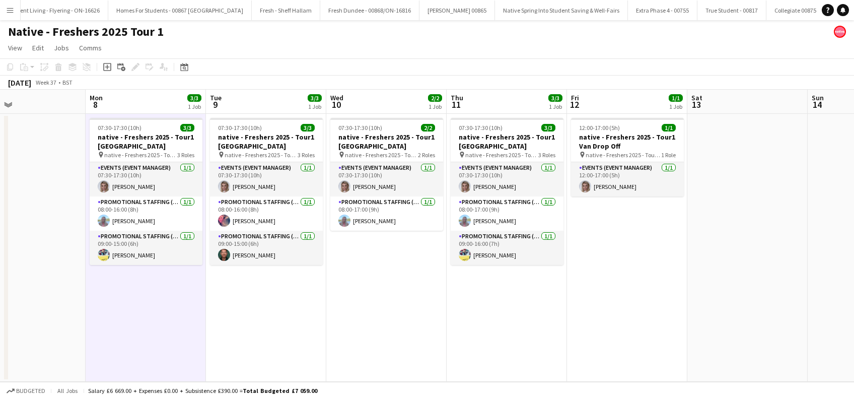
drag, startPoint x: 702, startPoint y: 322, endPoint x: 285, endPoint y: 313, distance: 417.0
click at [257, 328] on app-calendar-viewport "Fri 5 Sat 6 Sun 7 Mon 8 3/3 1 Job Tue 9 3/3 1 Job Wed 10 2/2 1 Job Thu 11 3/3 1…" at bounding box center [427, 236] width 854 height 292
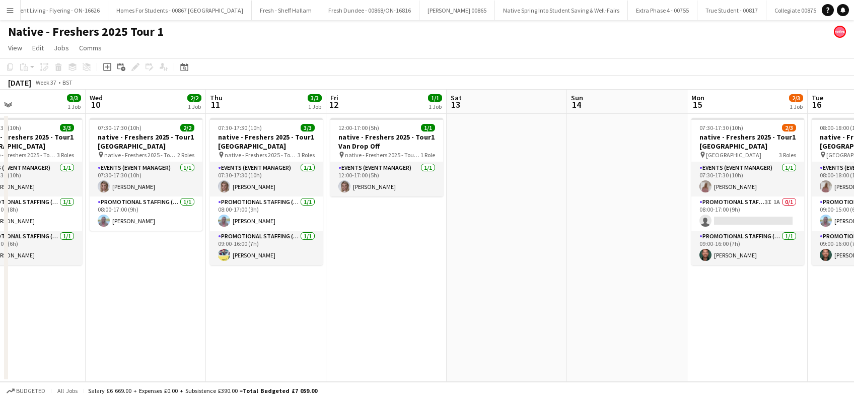
scroll to position [0, 276]
